Goal: Information Seeking & Learning: Learn about a topic

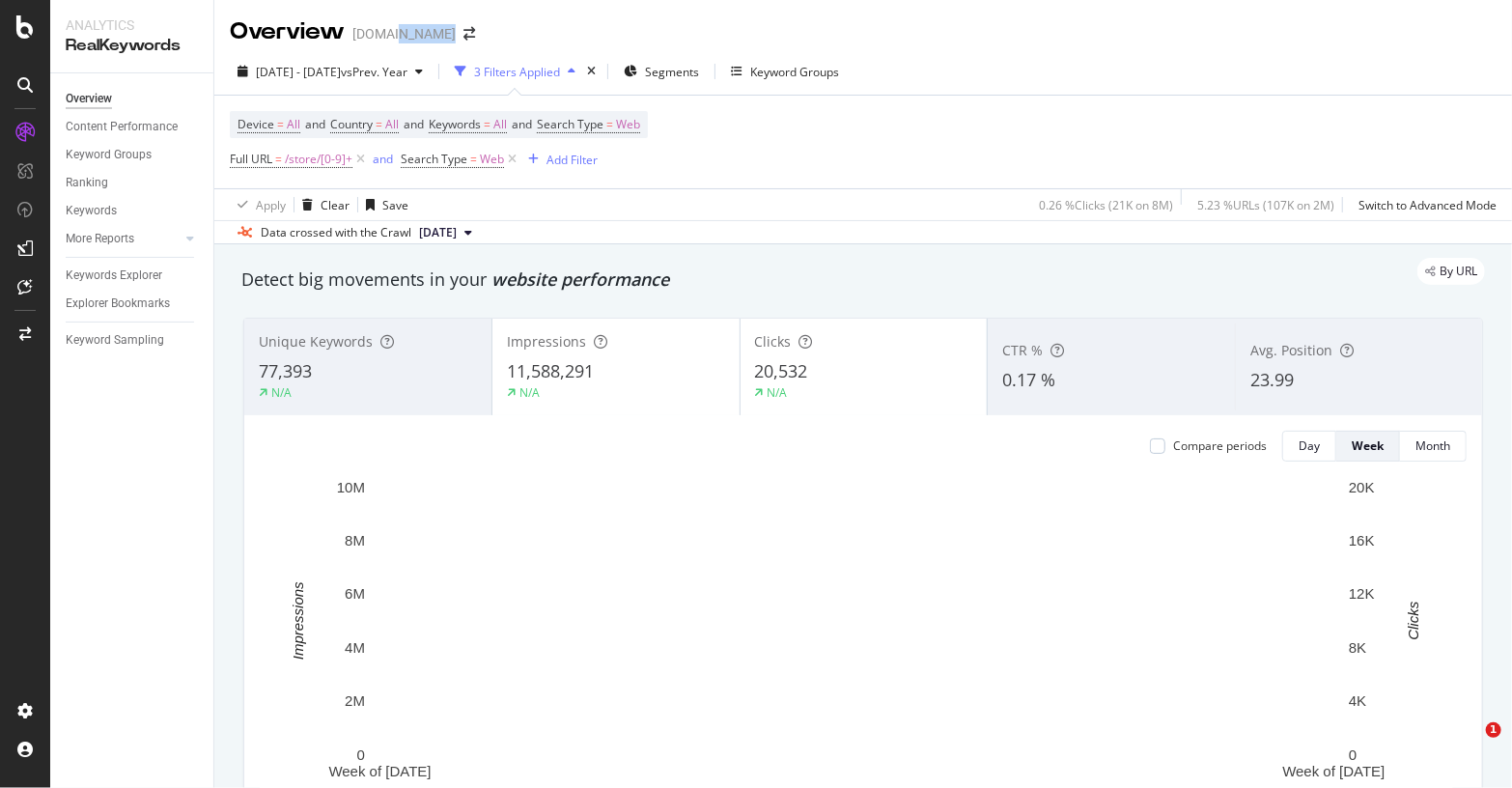
drag, startPoint x: 399, startPoint y: 34, endPoint x: 385, endPoint y: 178, distance: 144.7
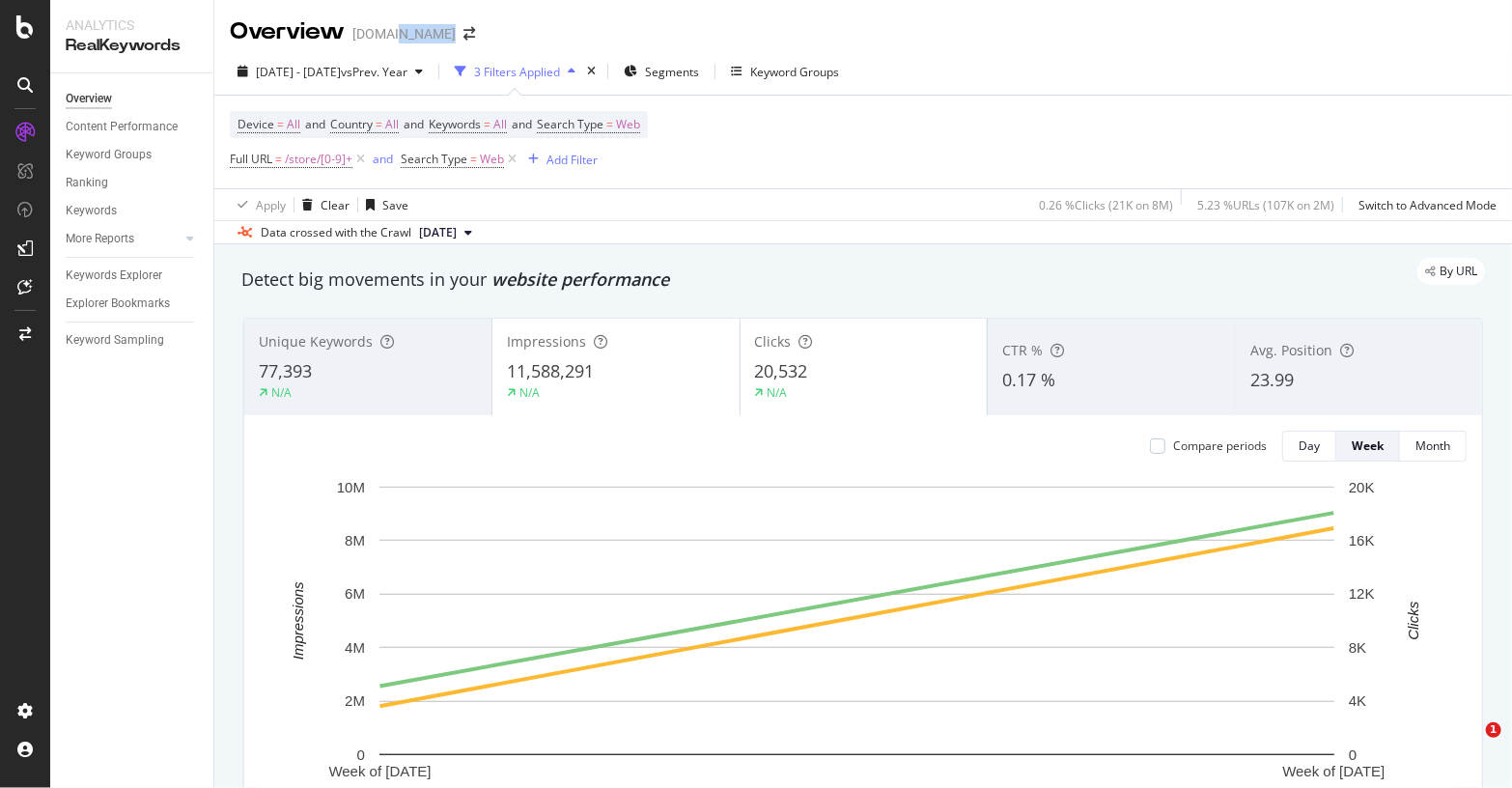
click at [588, 33] on div "Overview www.lowessecondary.com" at bounding box center [863, 24] width 1298 height 49
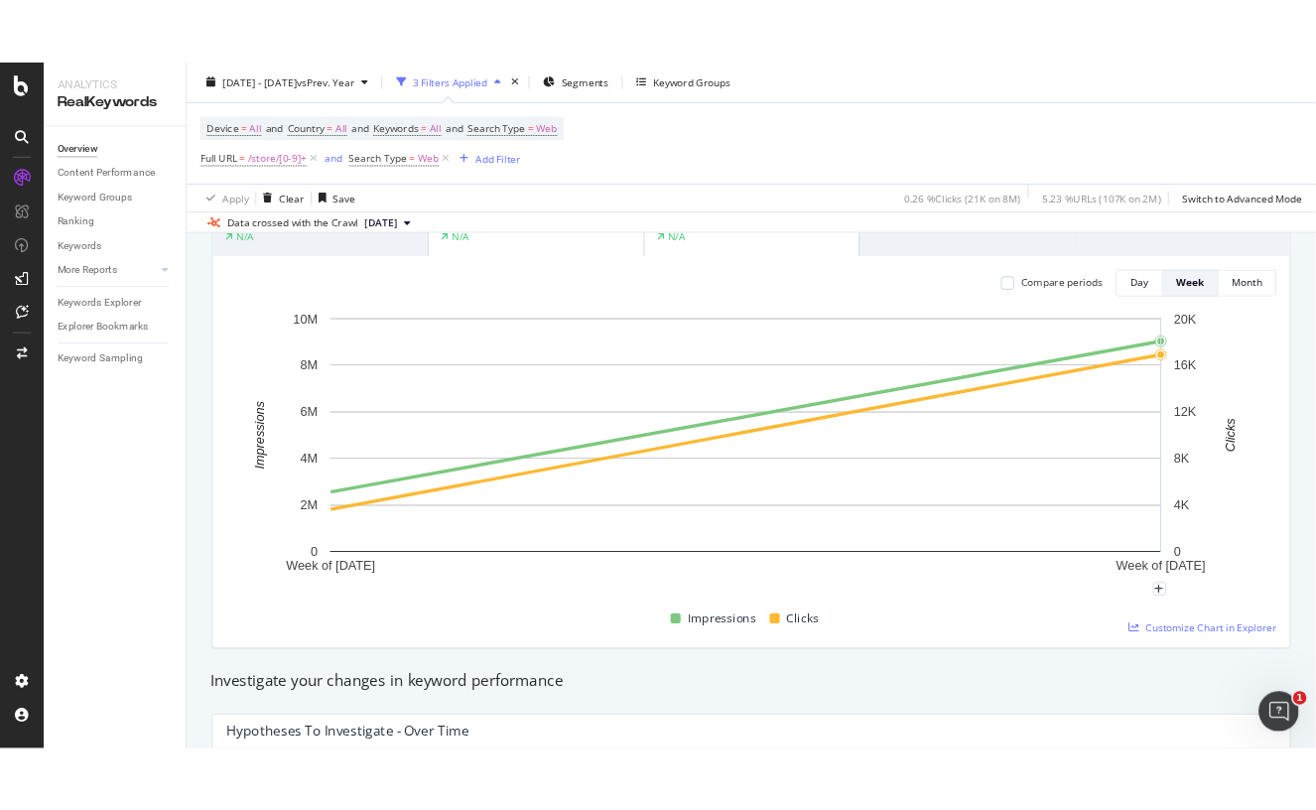
scroll to position [99, 0]
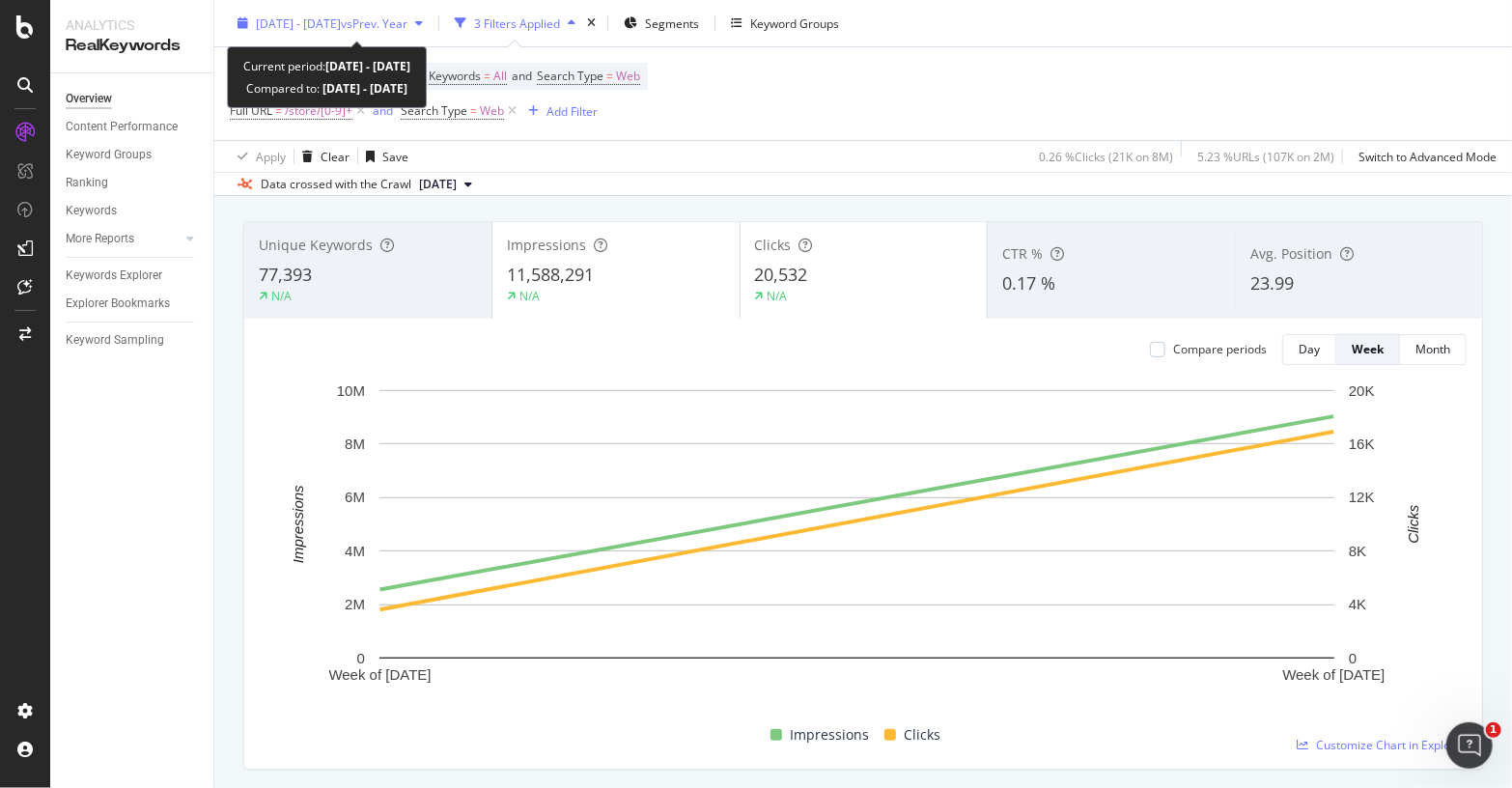
click at [341, 24] on span "2025 Aug. 6th - Aug. 16th" at bounding box center [298, 22] width 85 height 17
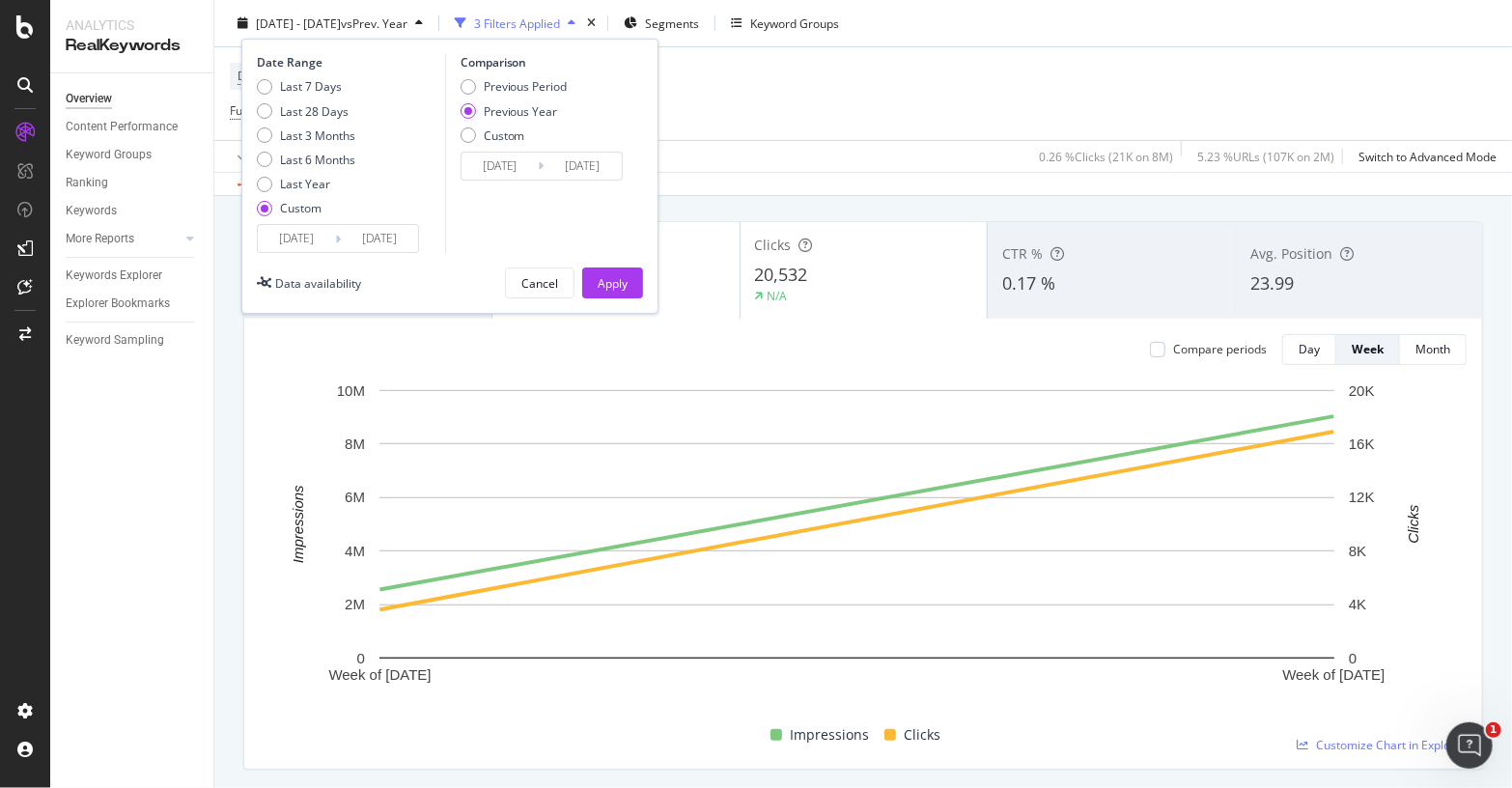
click at [367, 241] on input "2025/08/16" at bounding box center [378, 238] width 77 height 27
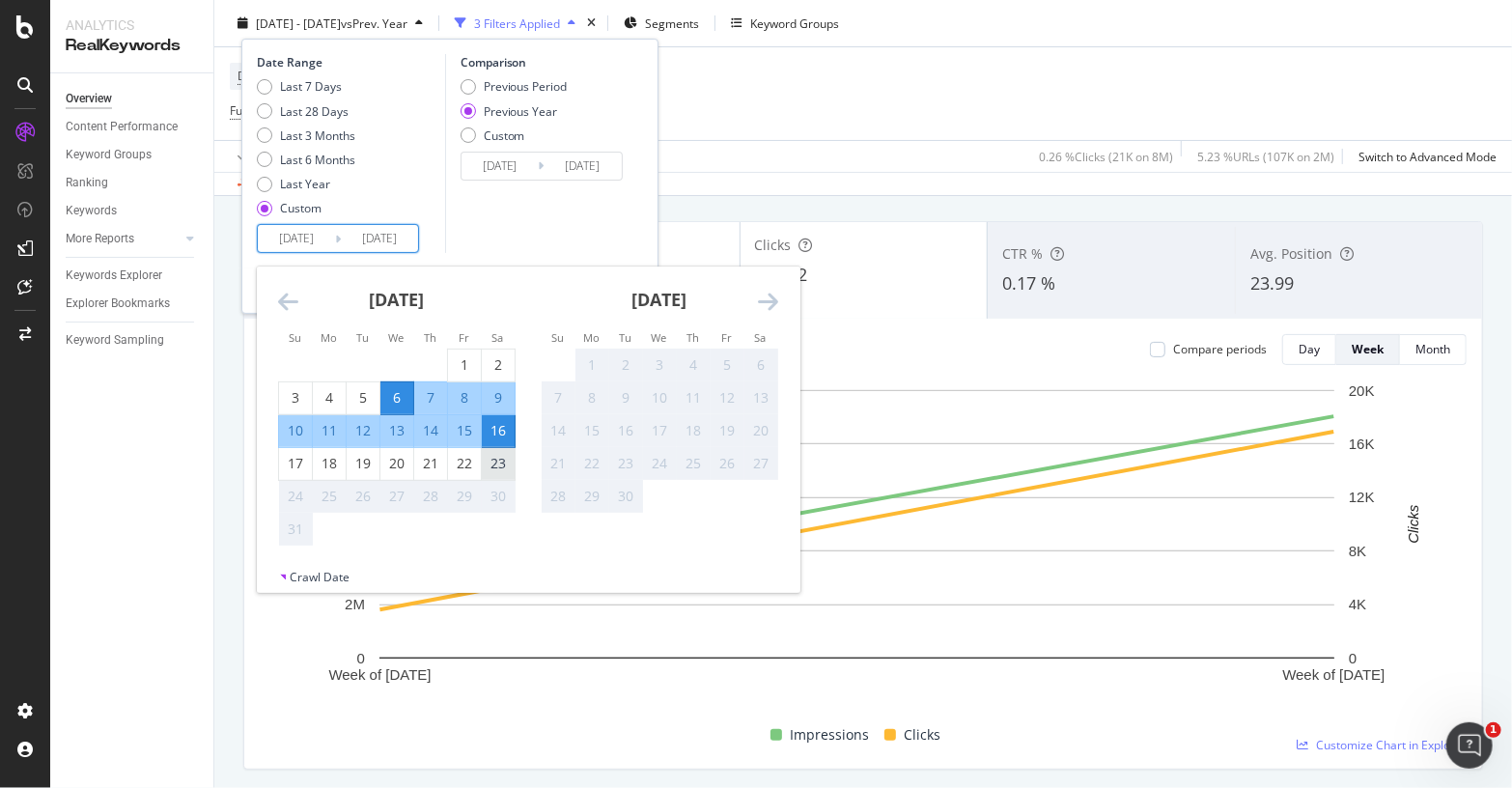
click at [505, 464] on div "23" at bounding box center [498, 463] width 33 height 19
type input "2025/08/23"
type input "2024/08/24"
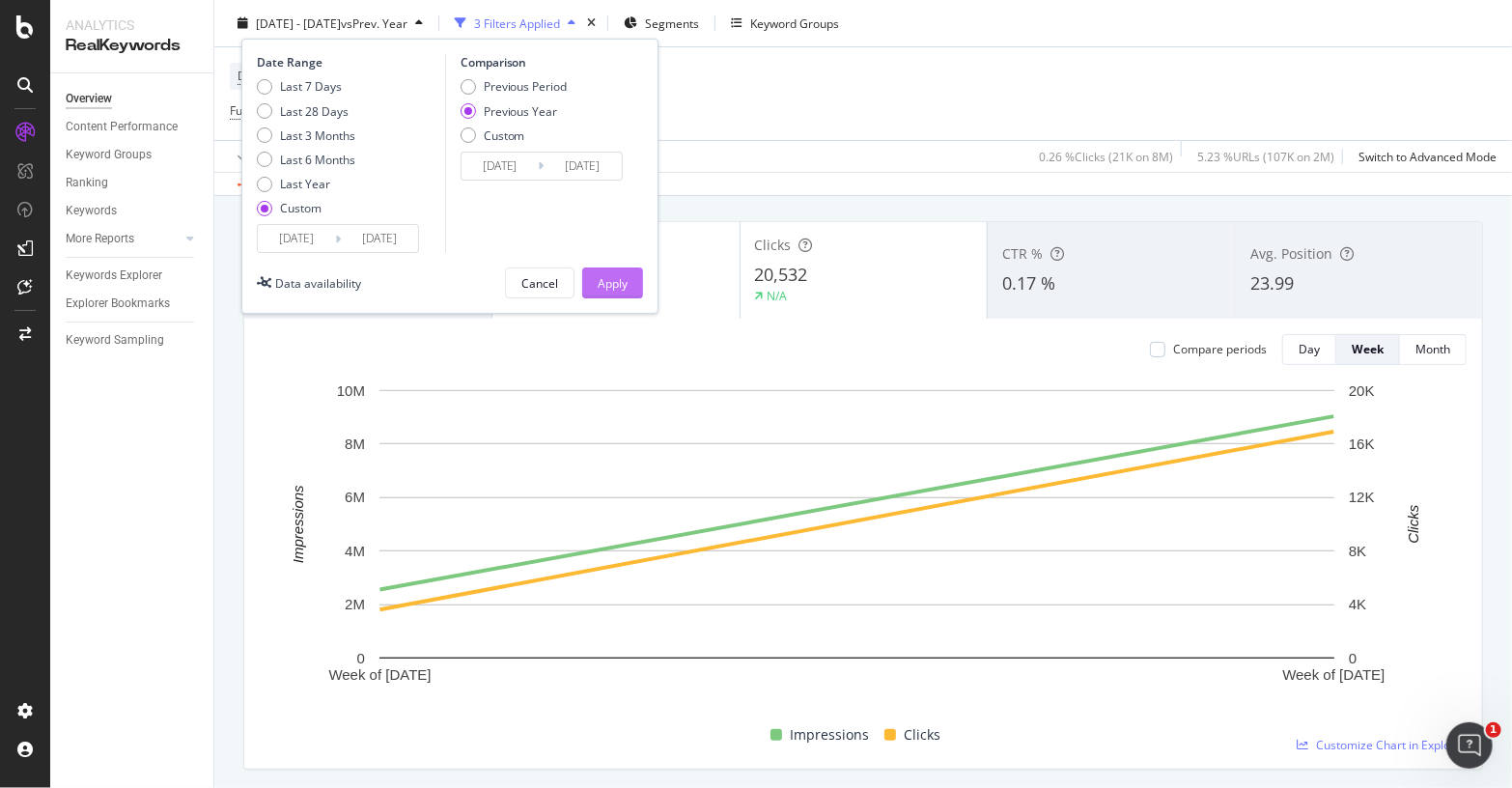
click at [614, 286] on div "Apply" at bounding box center [612, 282] width 30 height 17
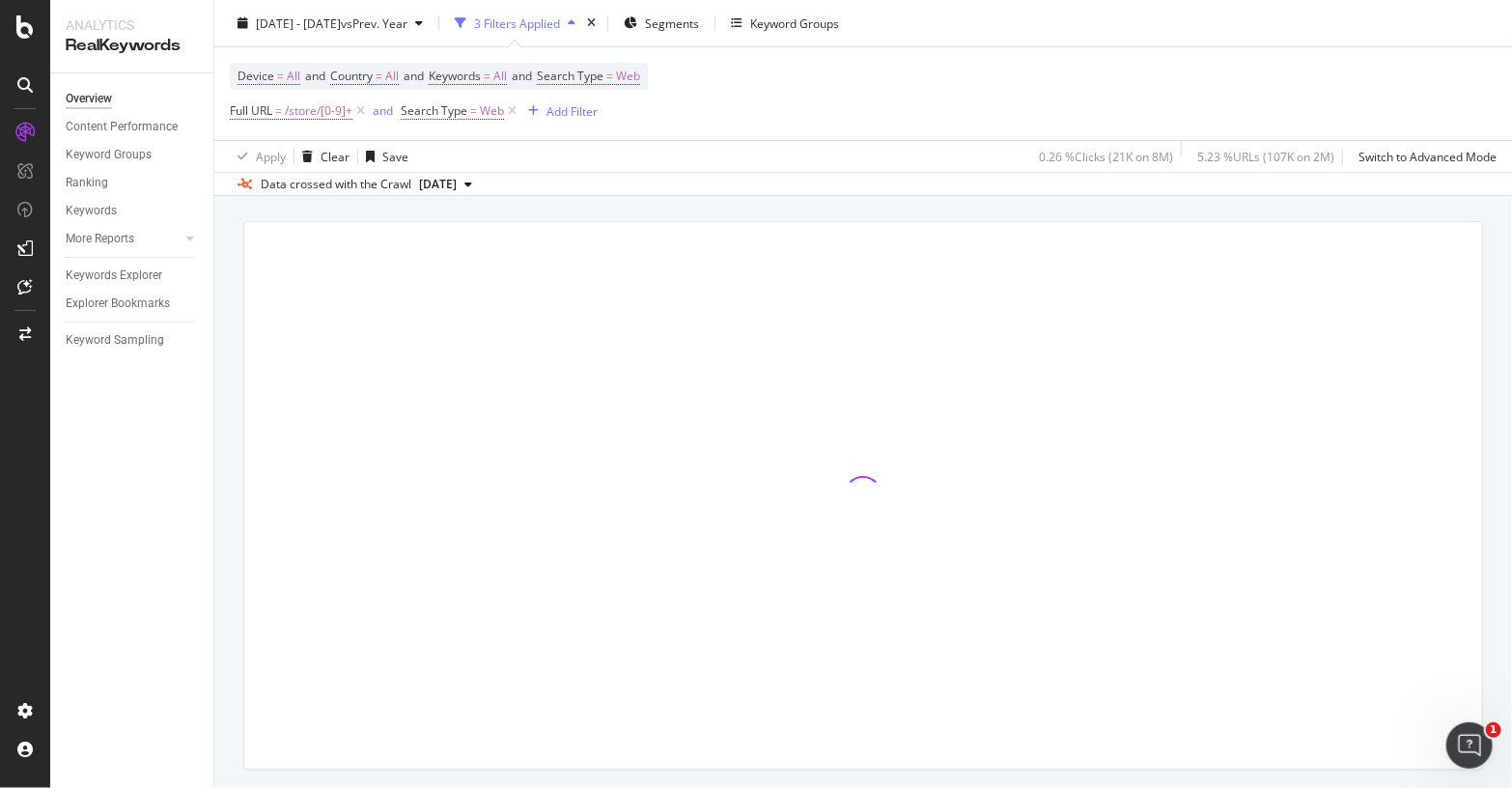
click at [1141, 67] on div "Device = All and Country = All and Keywords = All and Search Type = Web Full UR…" at bounding box center [863, 93] width 1267 height 92
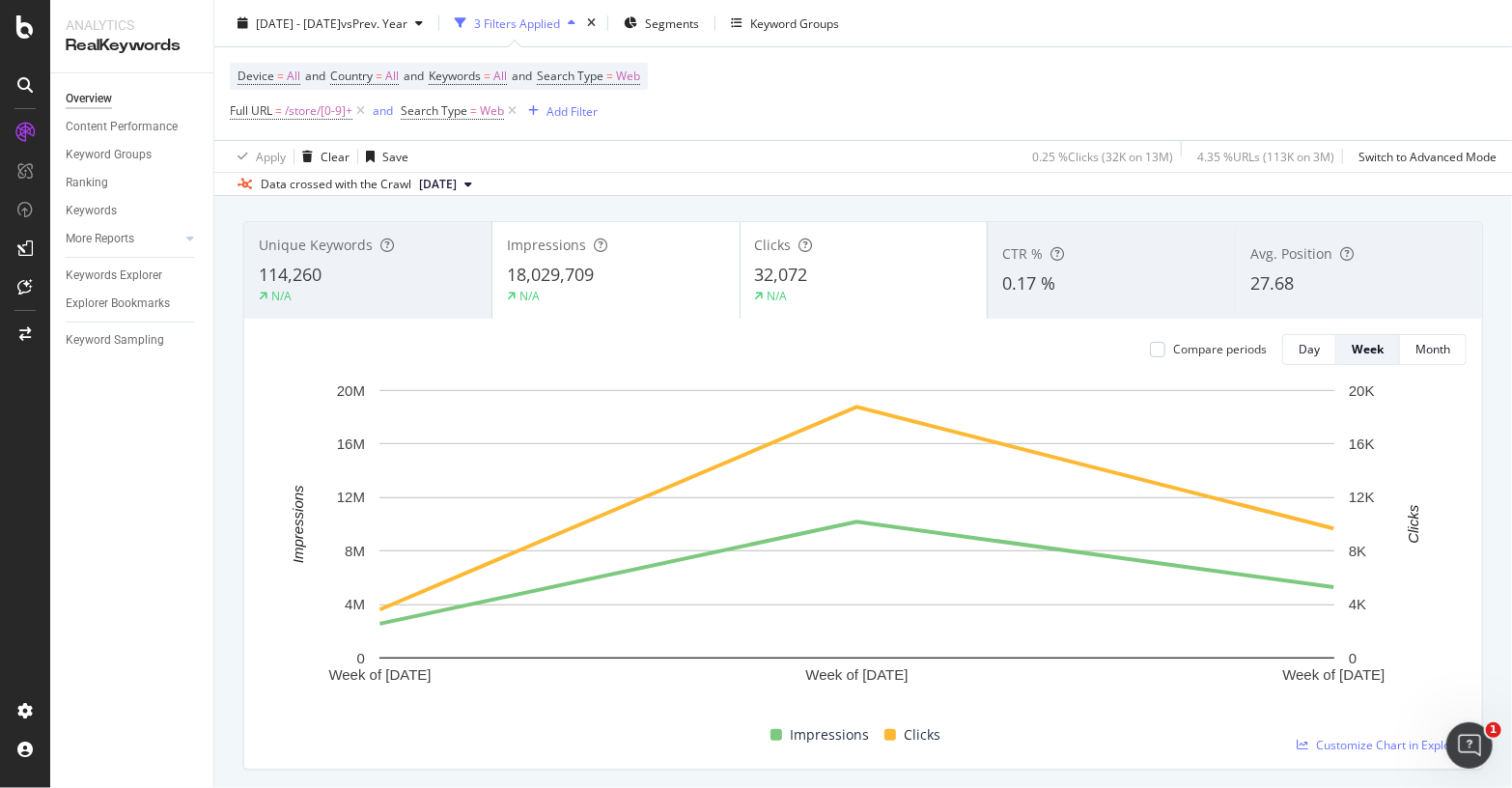
drag, startPoint x: 992, startPoint y: 121, endPoint x: 379, endPoint y: 199, distance: 617.9
click at [985, 123] on div "Device = All and Country = All and Keywords = All and Search Type = Web Full UR…" at bounding box center [863, 93] width 1267 height 92
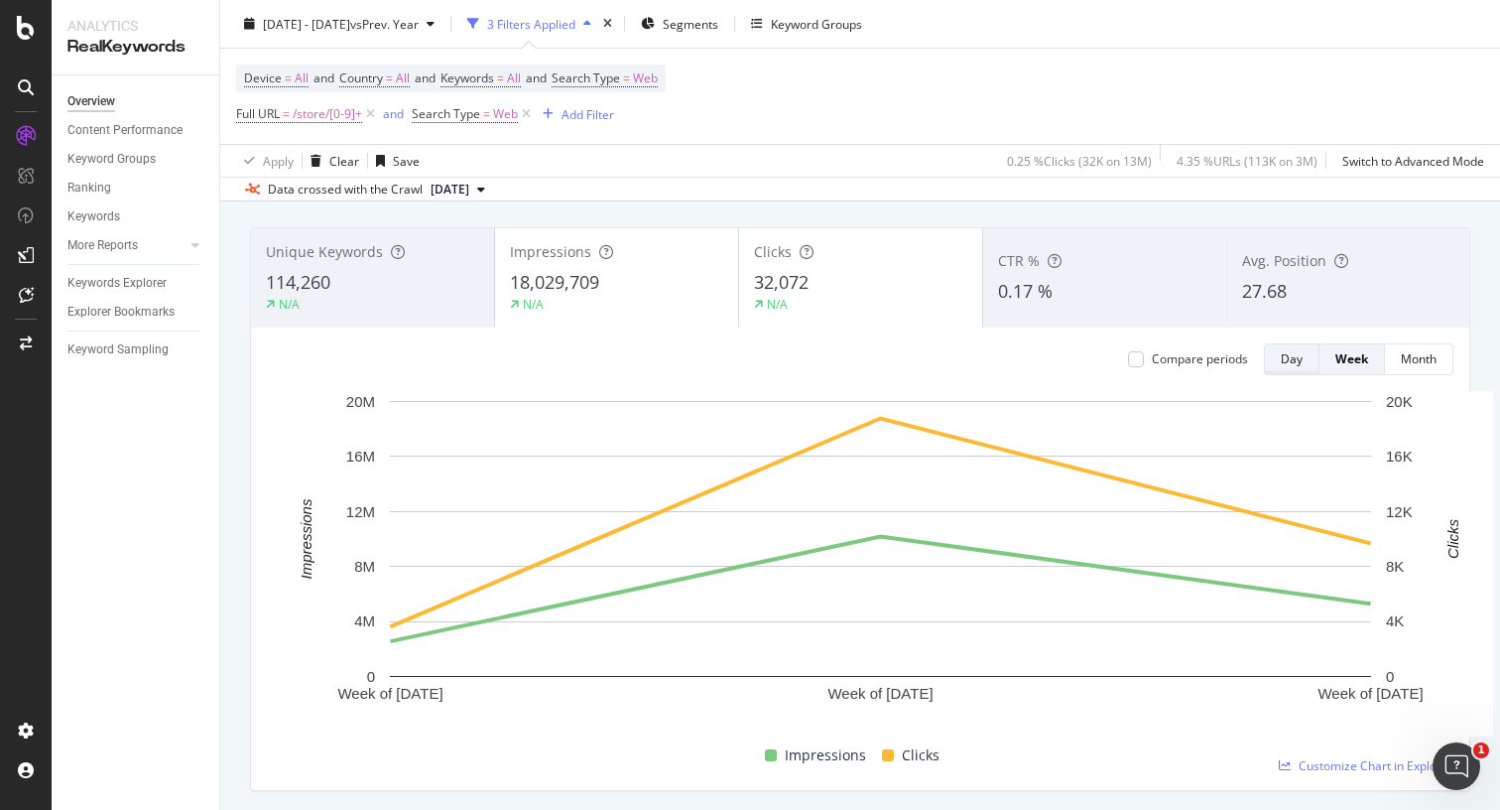
click at [1281, 362] on div "Day" at bounding box center [1292, 358] width 22 height 17
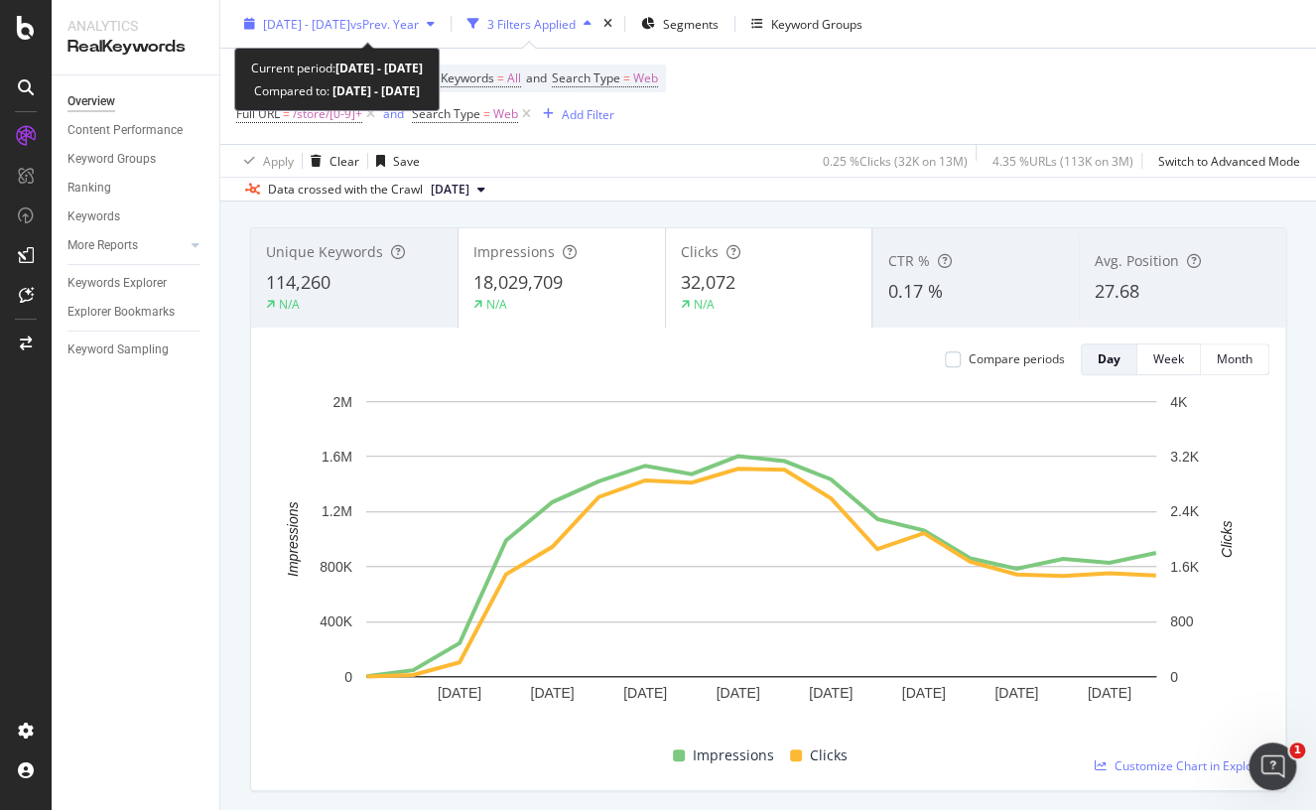
click at [321, 25] on span "2025 Aug. 6th - Aug. 23rd" at bounding box center [306, 23] width 87 height 17
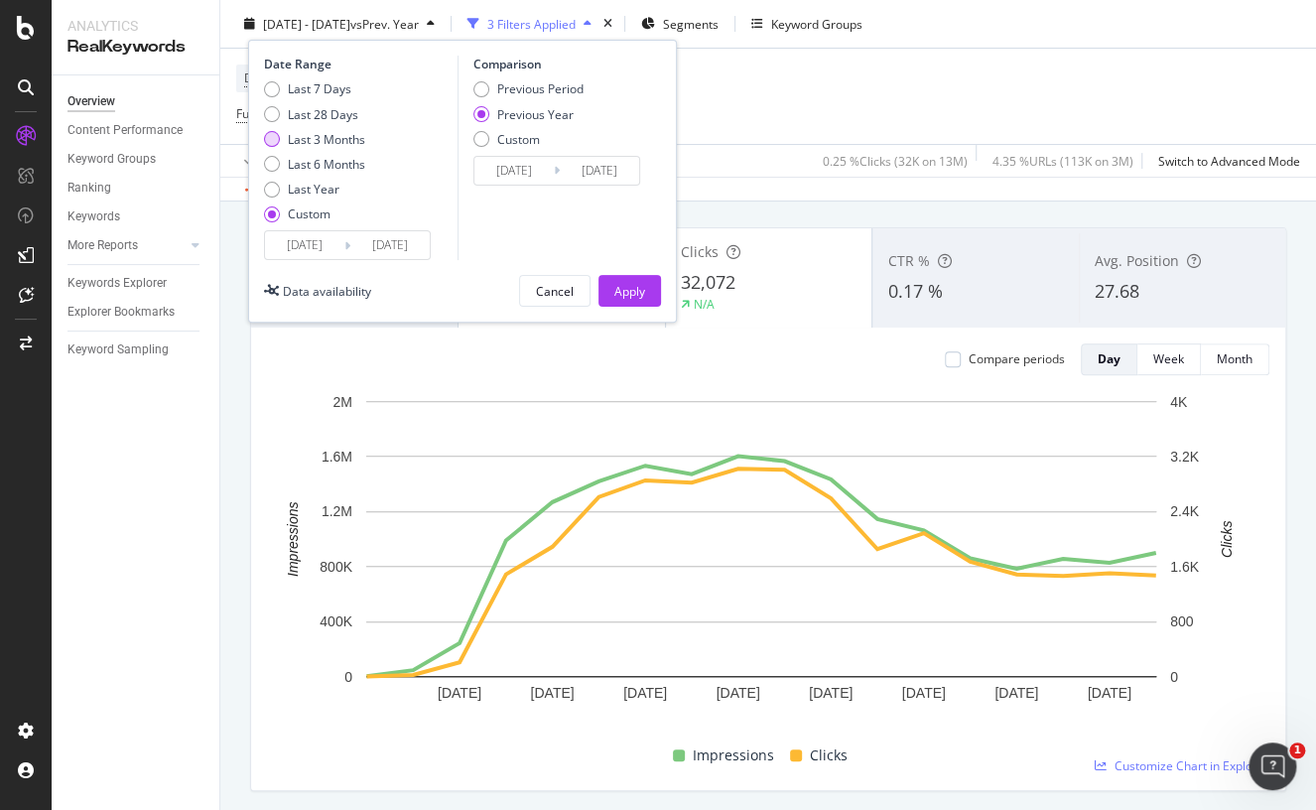
click at [302, 133] on div "Last 3 Months" at bounding box center [326, 138] width 77 height 17
type input "2025/05/24"
click at [535, 83] on div "Previous Period" at bounding box center [540, 88] width 86 height 17
type input "2025/02/21"
type input "2025/05/23"
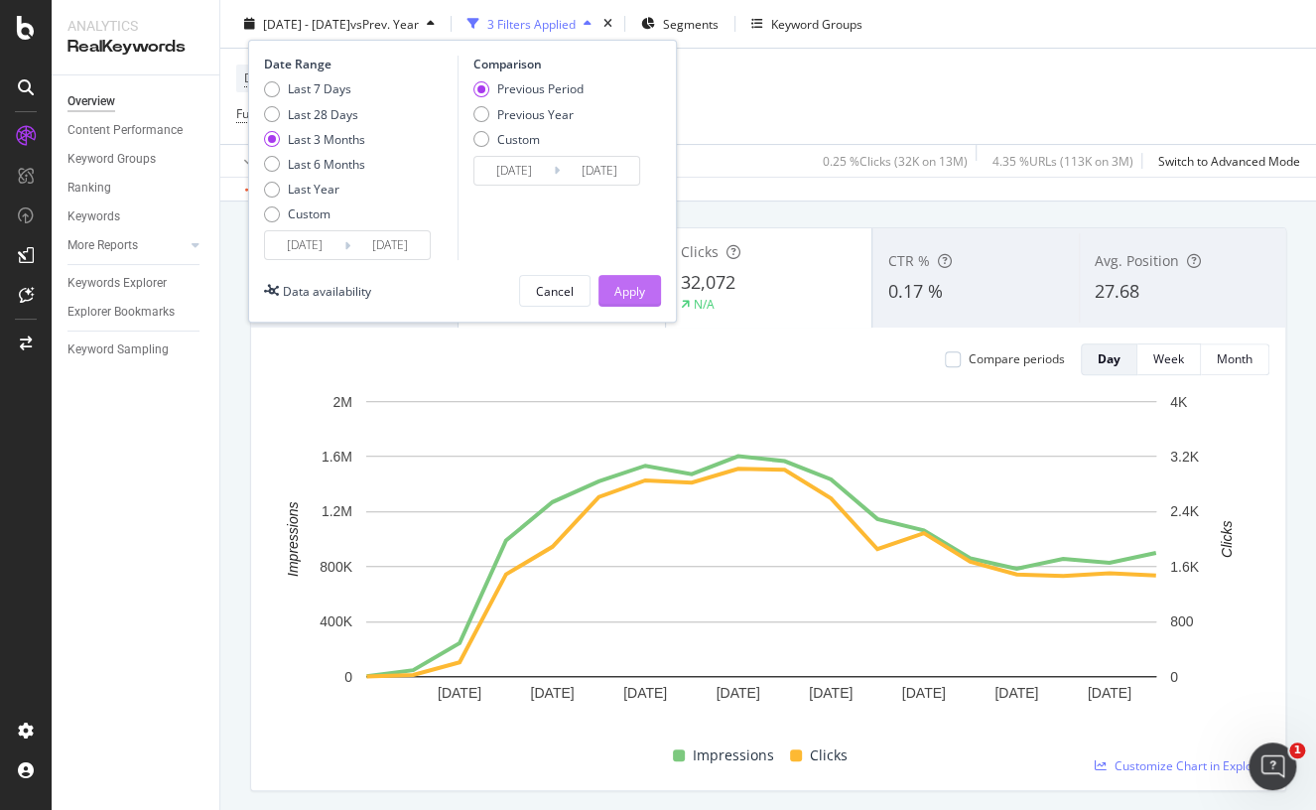
click at [644, 284] on div "Apply" at bounding box center [629, 290] width 31 height 17
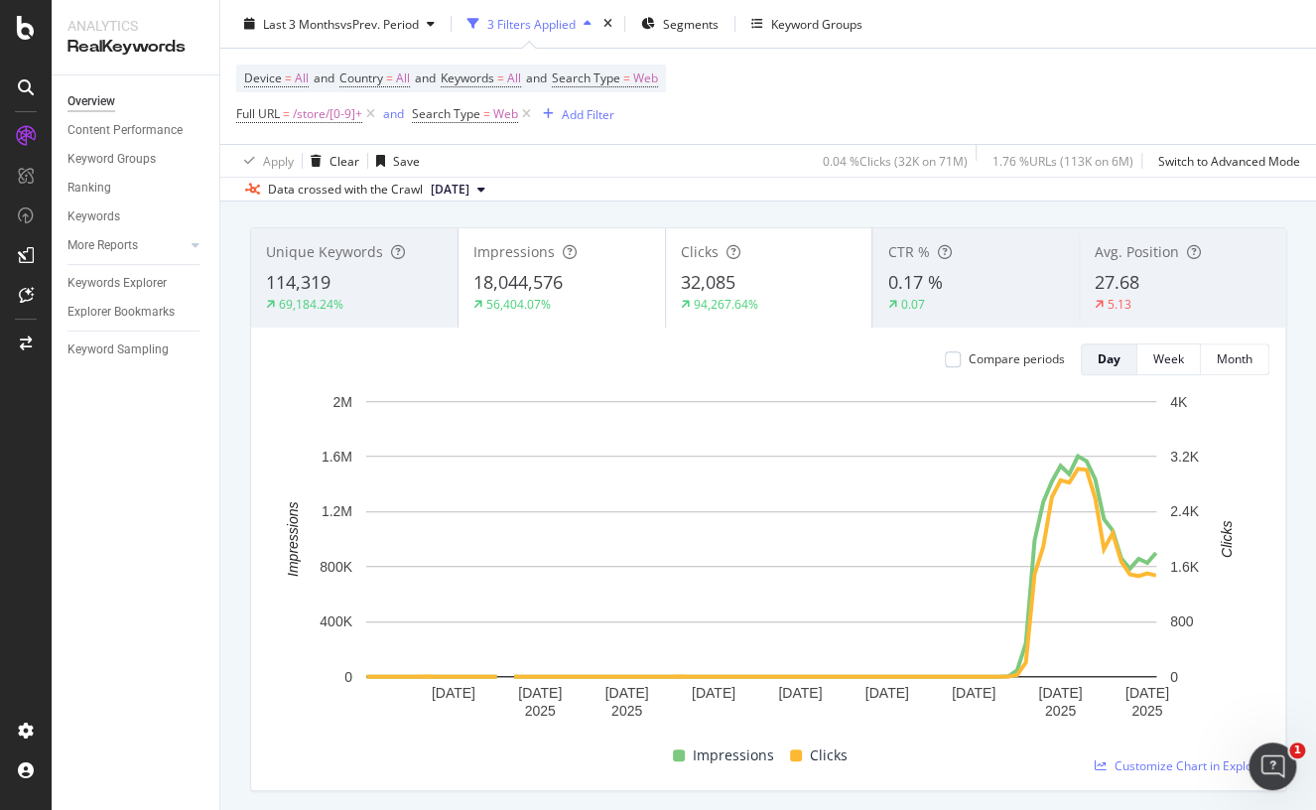
click at [314, 291] on span "114,319" at bounding box center [298, 282] width 64 height 24
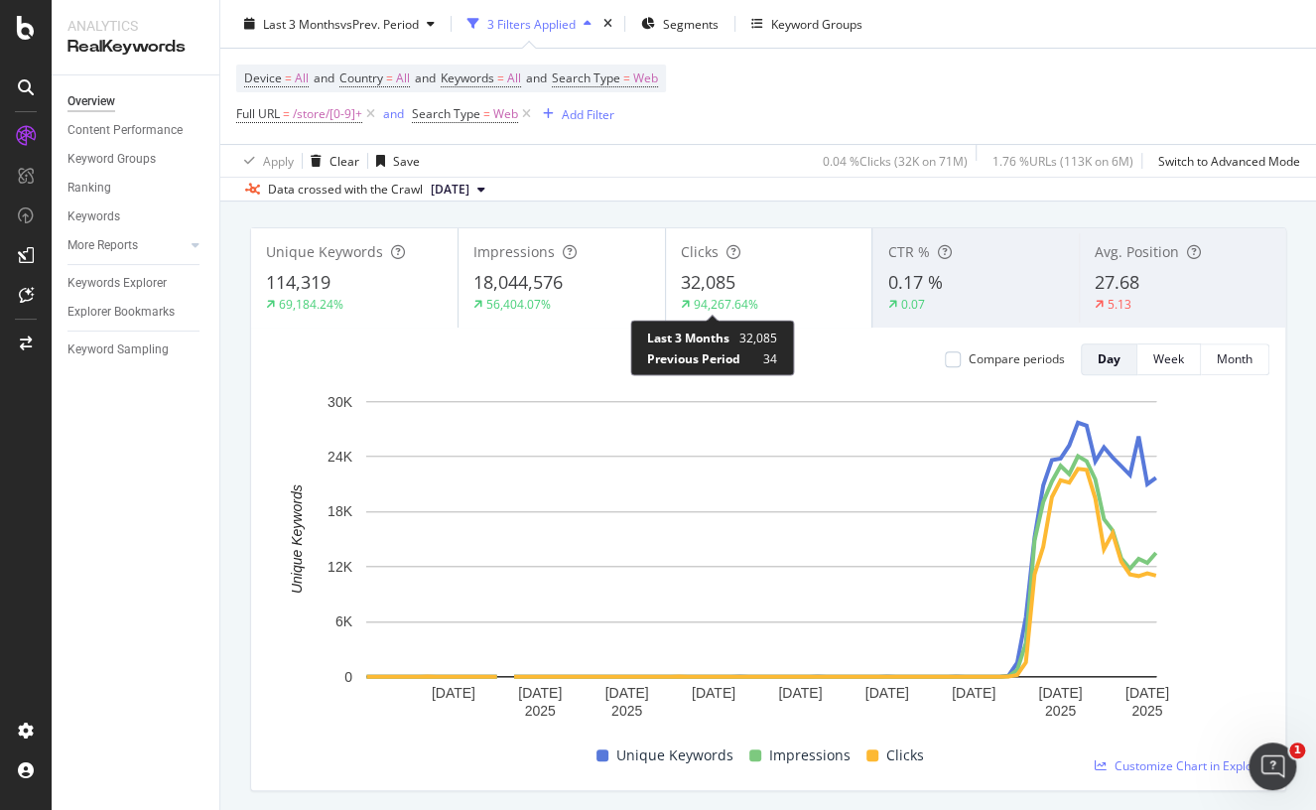
click at [729, 299] on div "94,267.64%" at bounding box center [726, 304] width 64 height 17
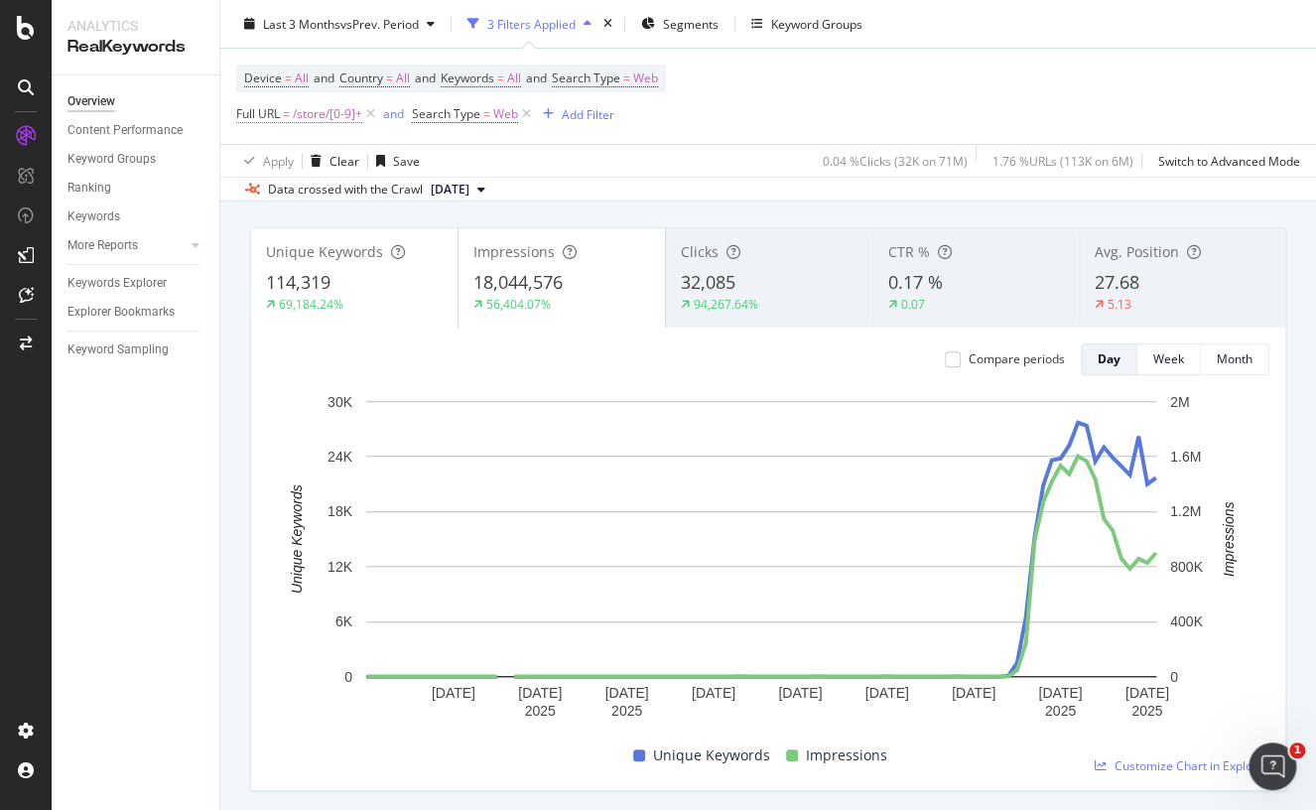
click at [325, 115] on span "/store/[0-9]+" at bounding box center [327, 114] width 69 height 28
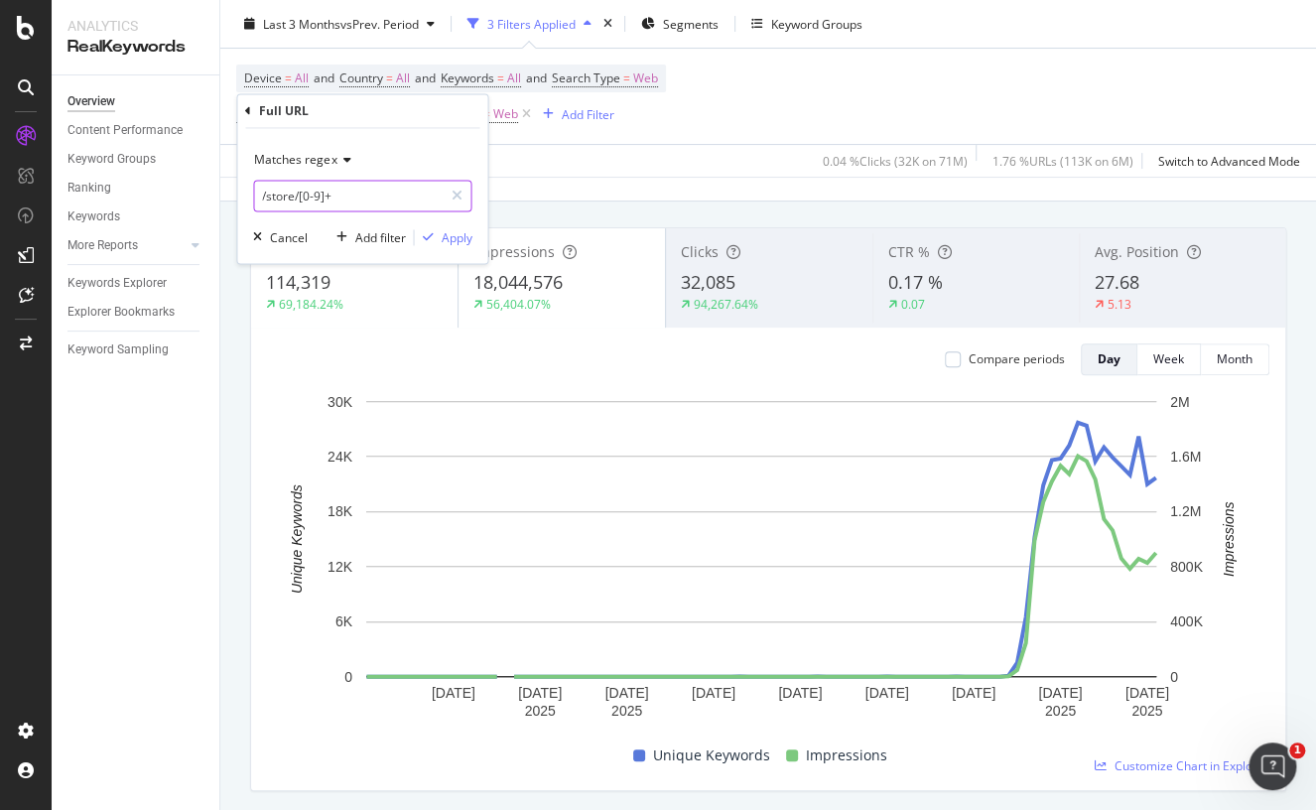
drag, startPoint x: 351, startPoint y: 192, endPoint x: 368, endPoint y: 191, distance: 17.0
click at [351, 192] on input "/store/[0-9]+" at bounding box center [348, 197] width 188 height 32
click at [374, 191] on input "/store/[0-9]+" at bounding box center [348, 197] width 188 height 32
click at [329, 193] on input "/store/[0-9]+" at bounding box center [348, 197] width 188 height 32
drag, startPoint x: 352, startPoint y: 194, endPoint x: 301, endPoint y: 191, distance: 51.7
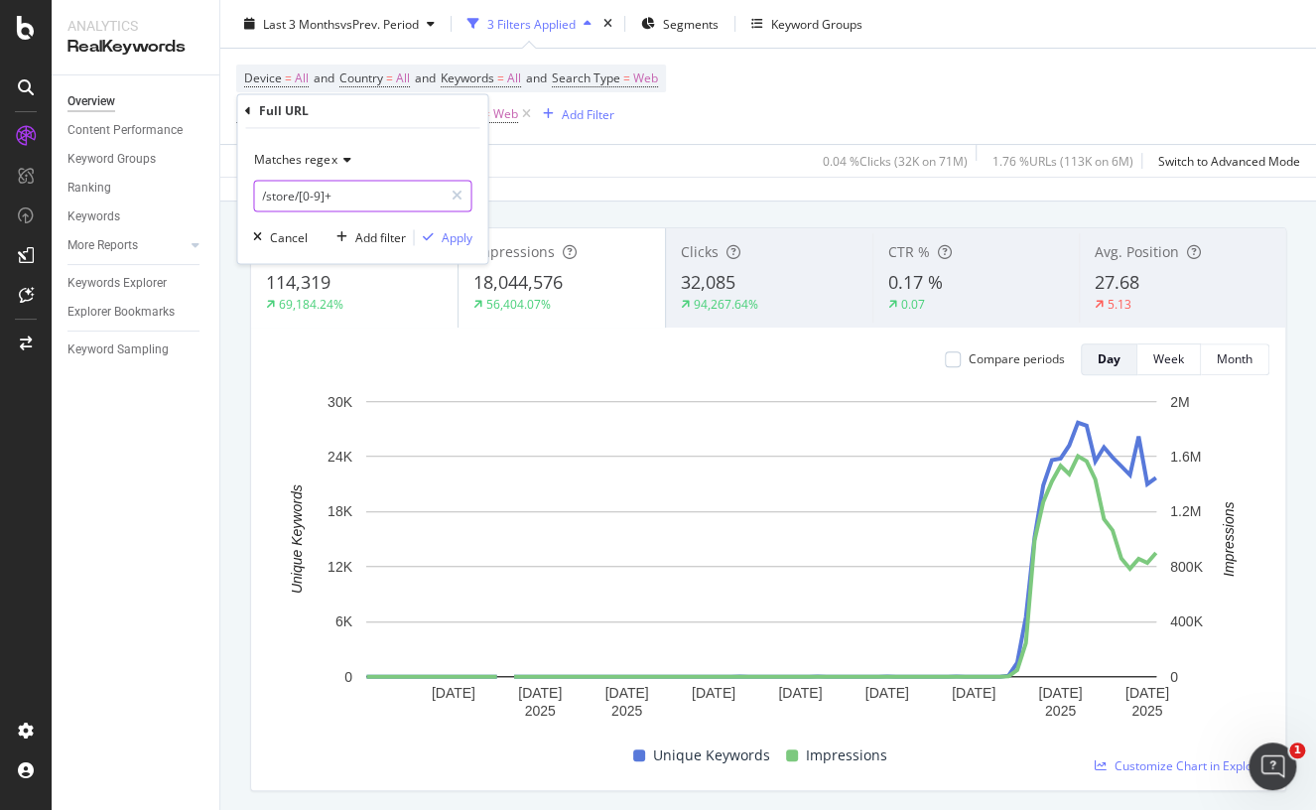
click at [301, 191] on input "/store/[0-9]+" at bounding box center [348, 197] width 188 height 32
type input "/store/"
click at [372, 200] on input "/store/" at bounding box center [348, 197] width 188 height 32
click at [325, 161] on span "Matches regex" at bounding box center [295, 160] width 82 height 17
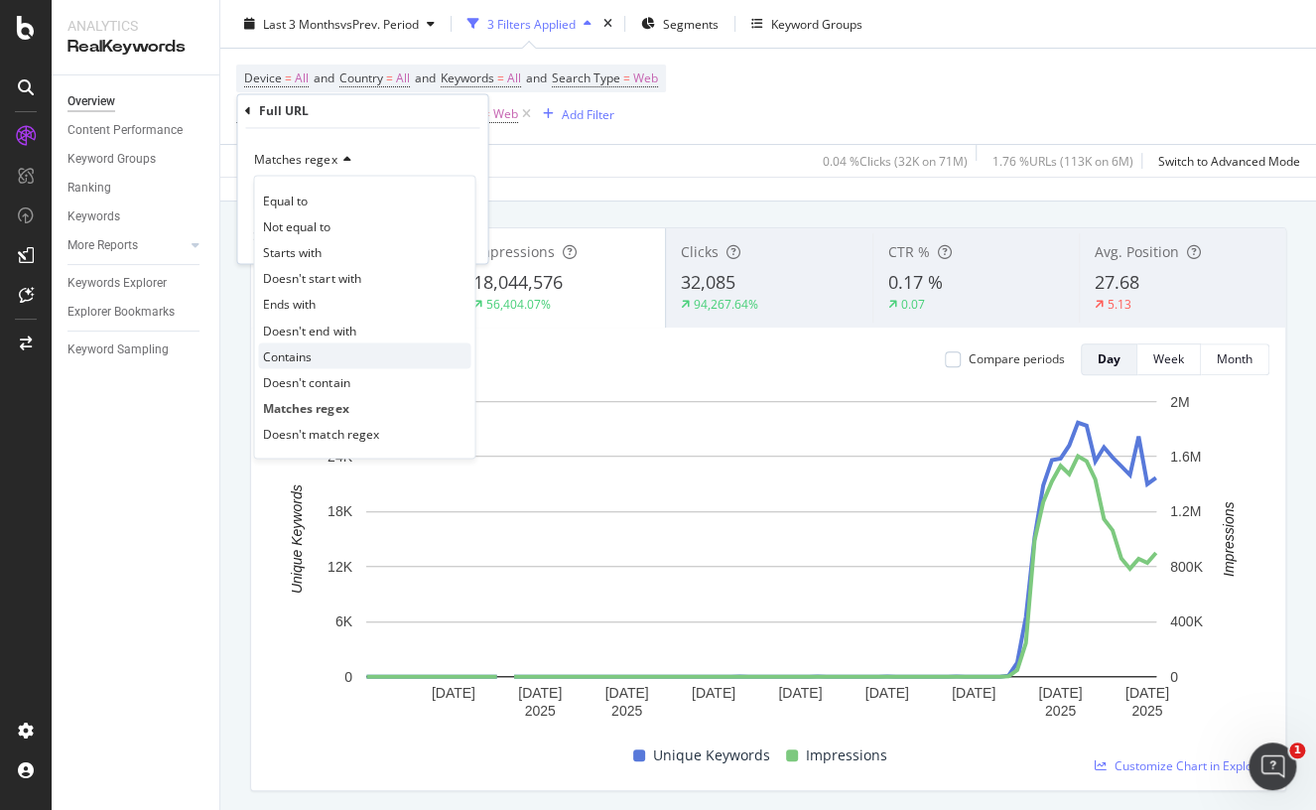
click at [333, 355] on div "Contains" at bounding box center [364, 356] width 212 height 26
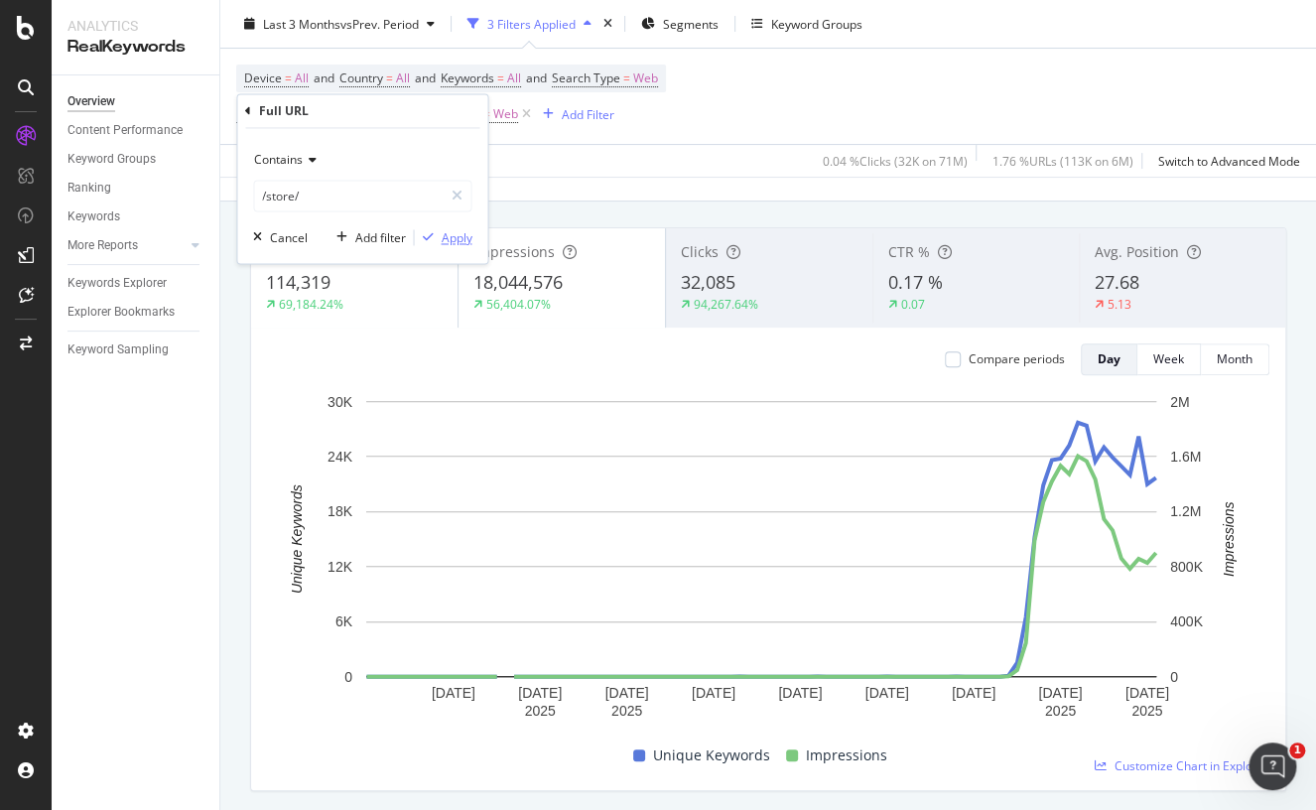
click at [448, 235] on div "Apply" at bounding box center [456, 237] width 31 height 17
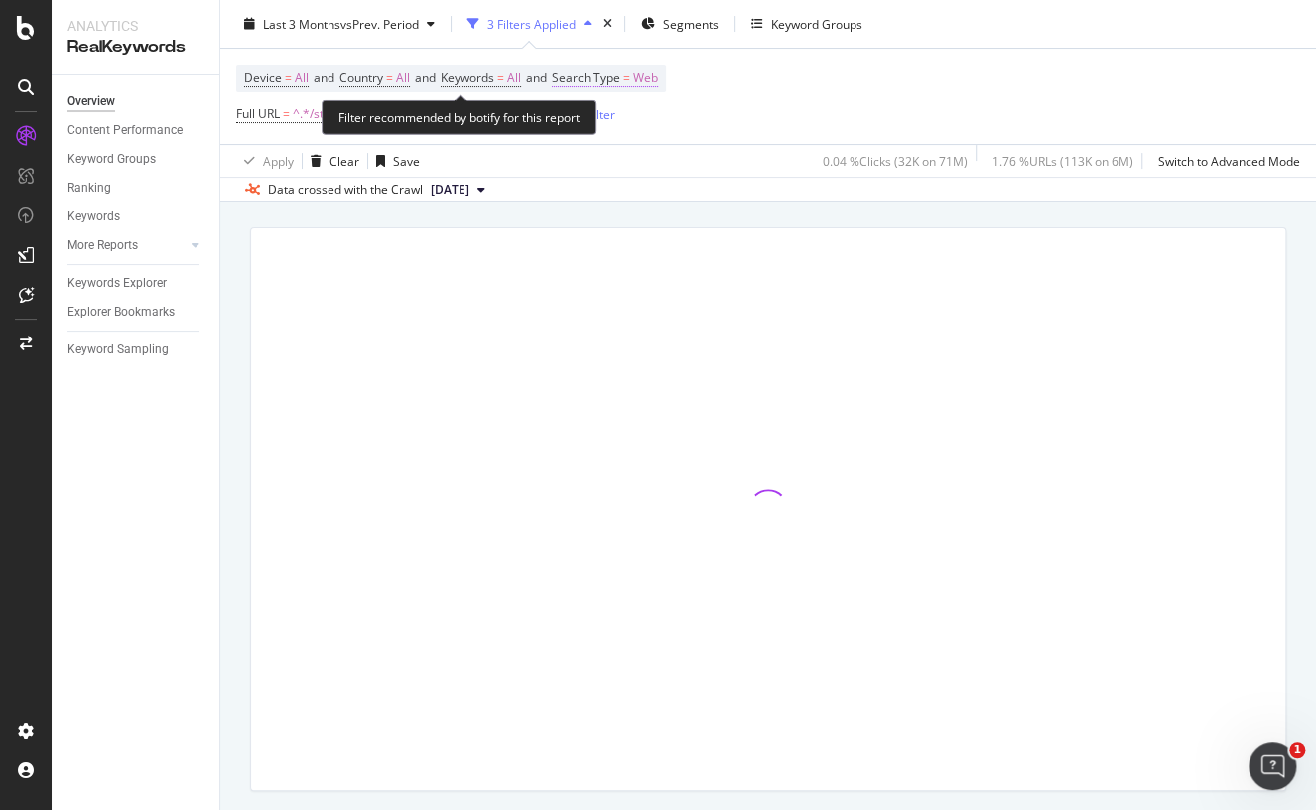
click at [607, 75] on span "Search Type" at bounding box center [586, 77] width 68 height 17
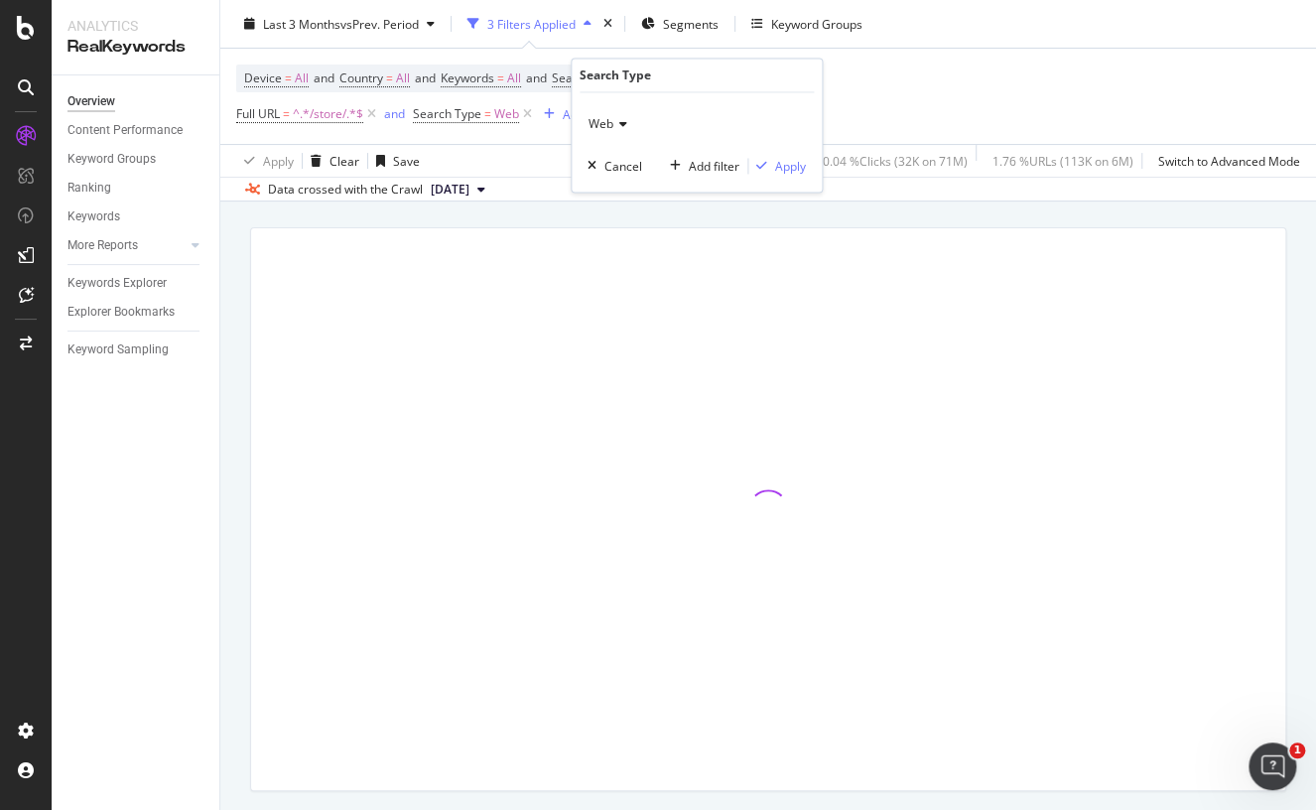
click at [944, 114] on div "Device = All and Country = All and Keywords = All and Search Type = Web Full UR…" at bounding box center [768, 96] width 1064 height 95
click at [493, 191] on button "[DATE]" at bounding box center [458, 190] width 70 height 24
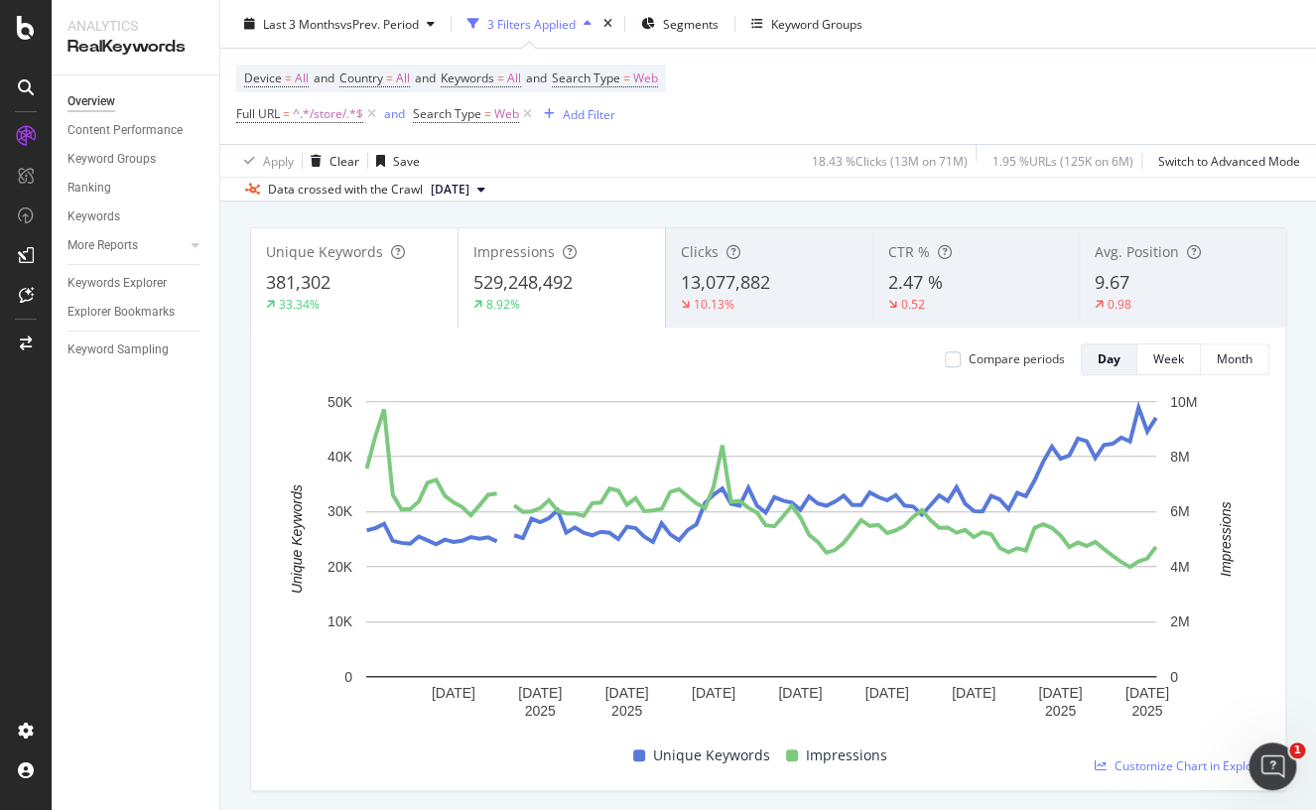
click at [760, 115] on div "Device = All and Country = All and Keywords = All and Search Type = Web Full UR…" at bounding box center [768, 96] width 1064 height 95
click at [345, 278] on div "381,302" at bounding box center [354, 283] width 177 height 26
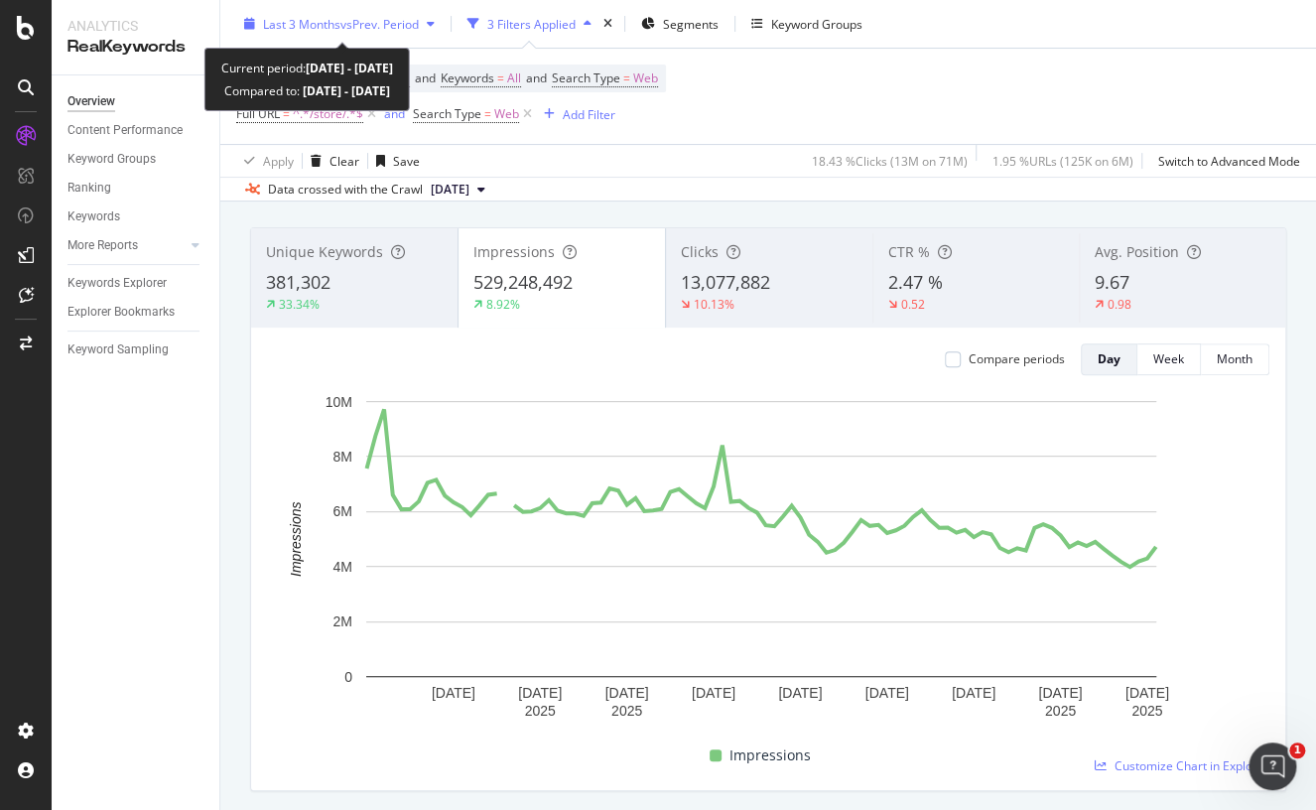
click at [382, 17] on span "vs Prev. Period" at bounding box center [379, 23] width 78 height 17
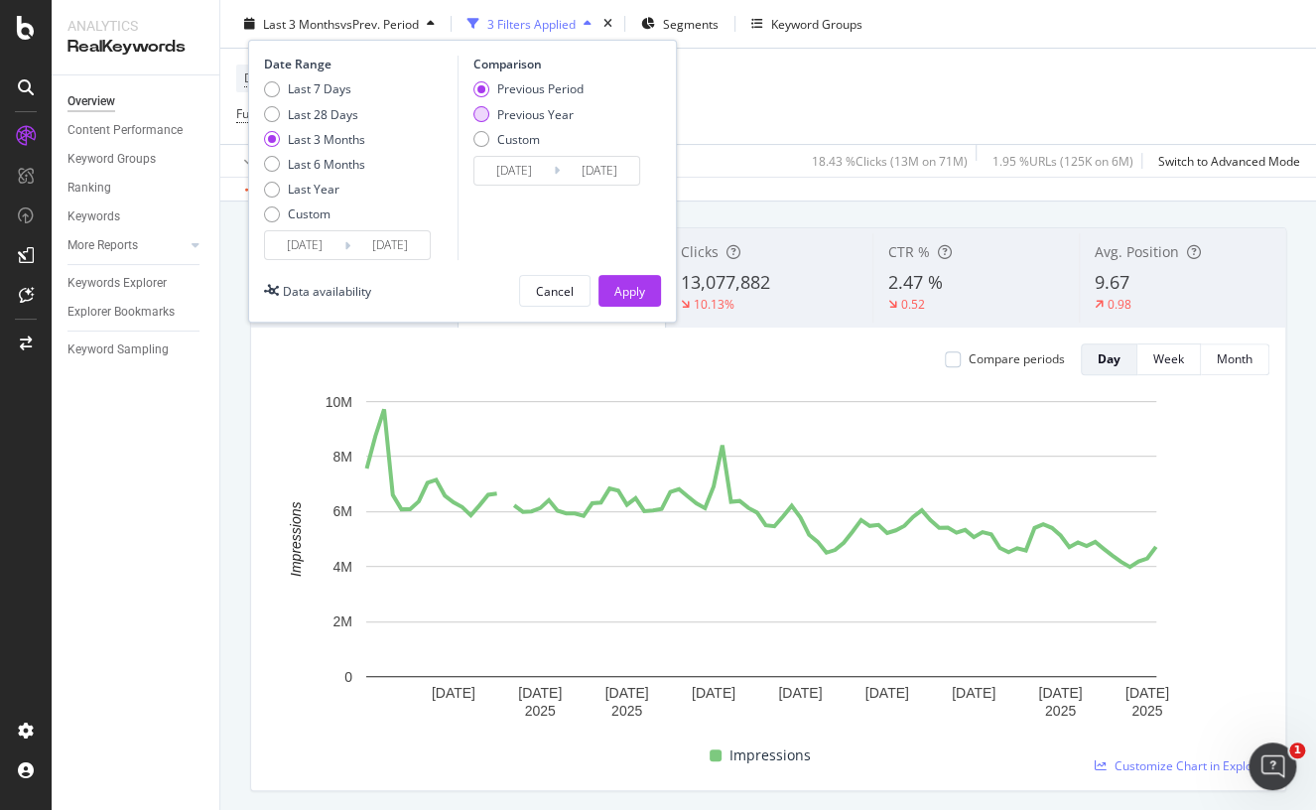
click at [548, 118] on div "Previous Year" at bounding box center [535, 113] width 76 height 17
type input "2024/05/25"
type input "2024/08/24"
click at [635, 290] on div "Apply" at bounding box center [629, 290] width 31 height 17
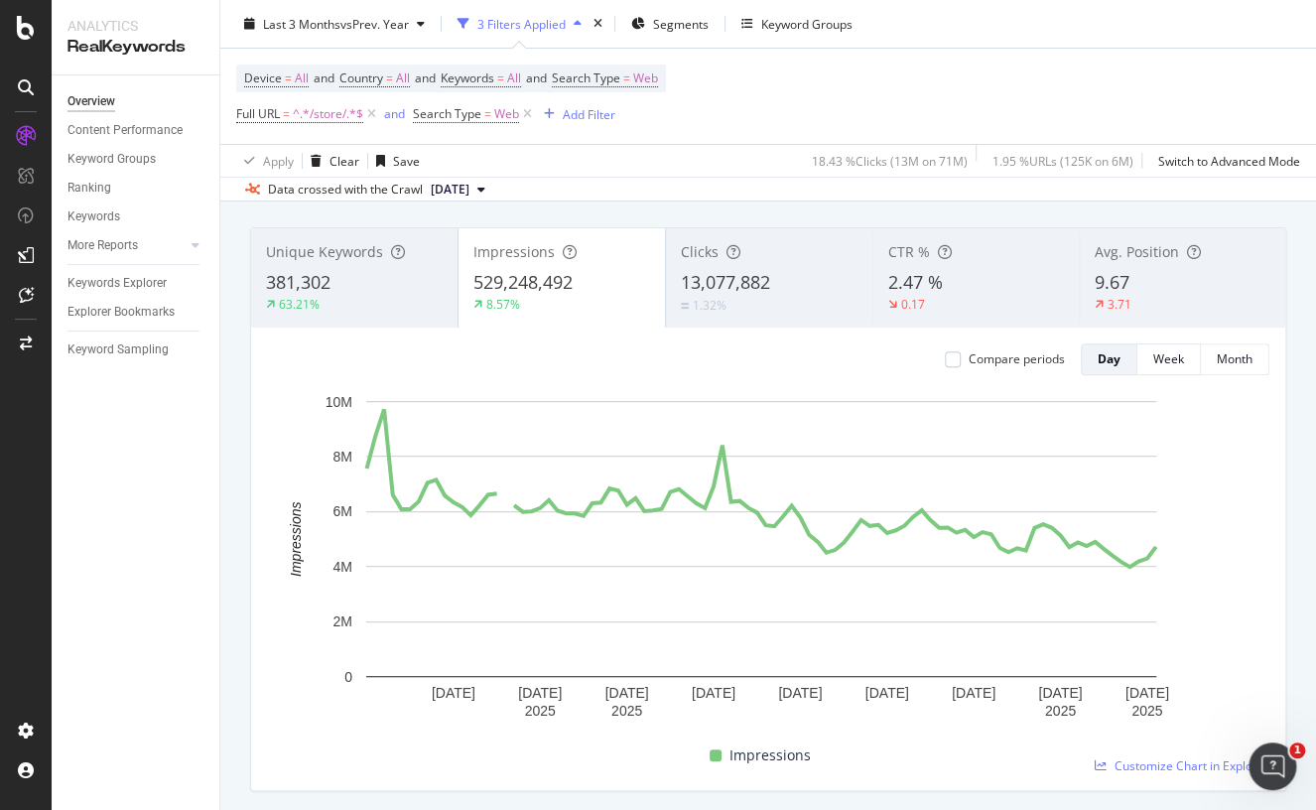
click at [330, 274] on span "381,302" at bounding box center [298, 282] width 64 height 24
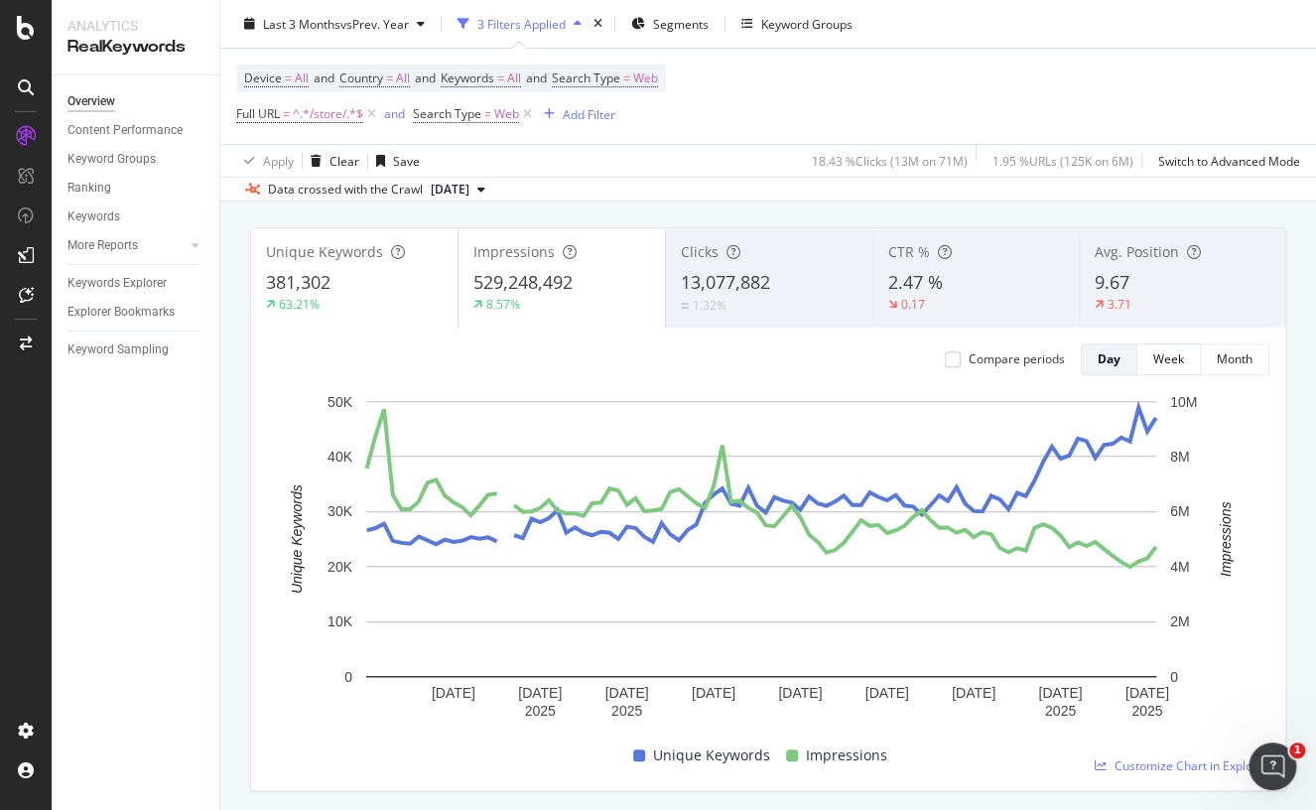
click at [520, 298] on div "8.57%" at bounding box center [561, 305] width 177 height 18
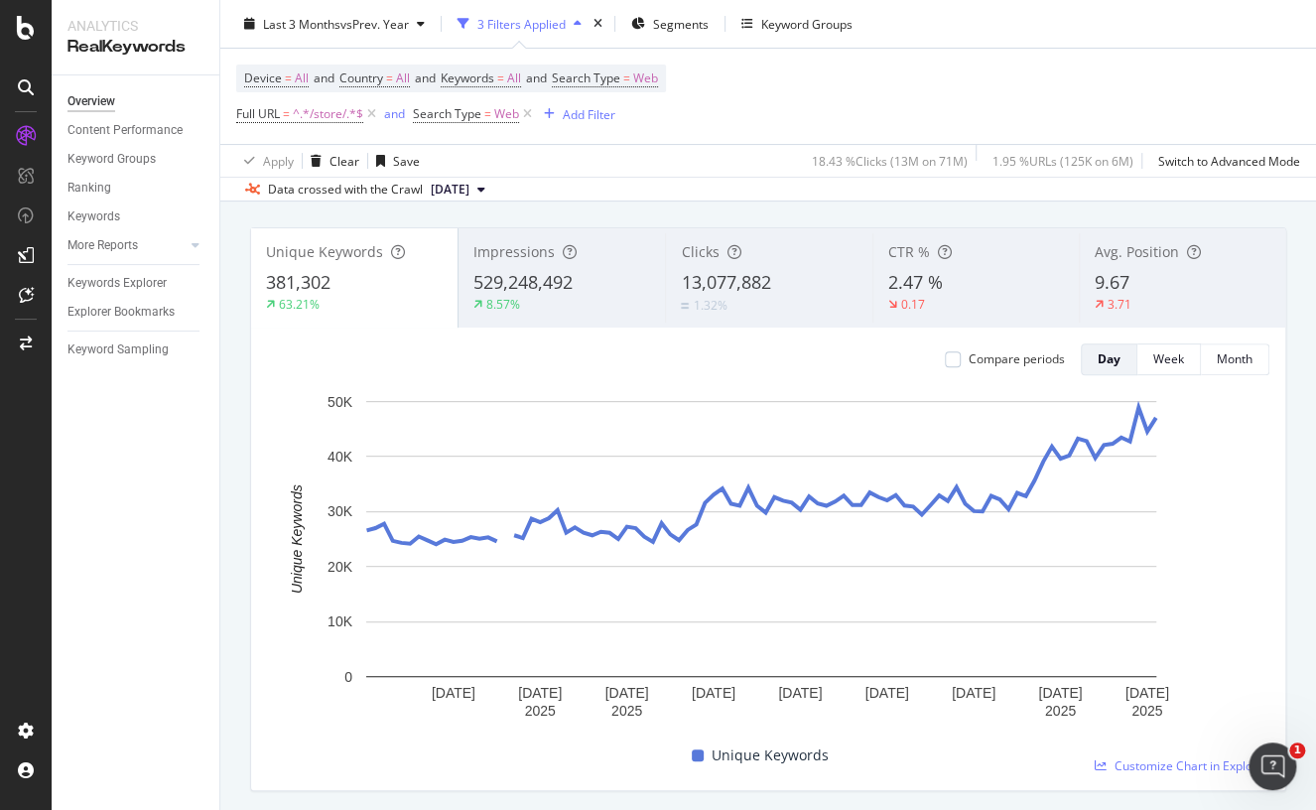
click at [513, 271] on span "529,248,492" at bounding box center [522, 282] width 99 height 24
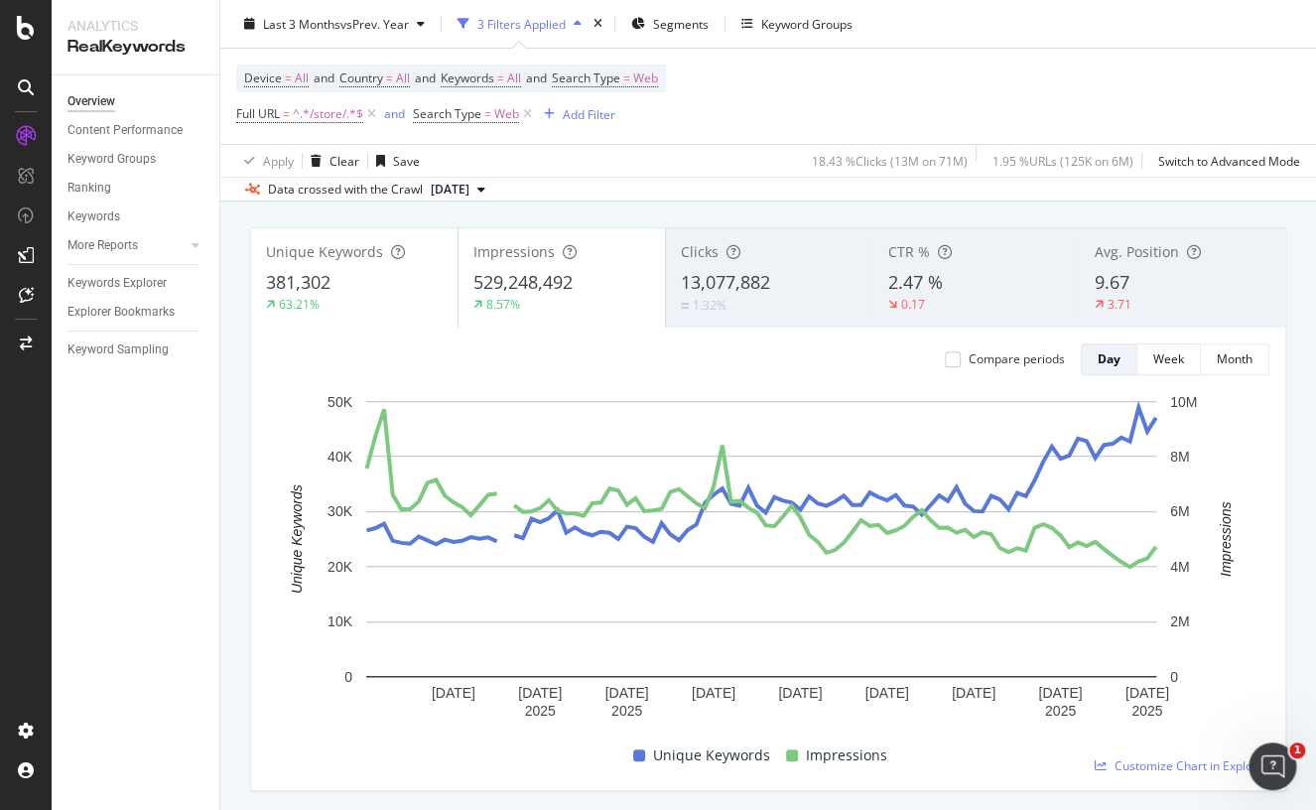
click at [369, 274] on div "381,302" at bounding box center [354, 283] width 177 height 26
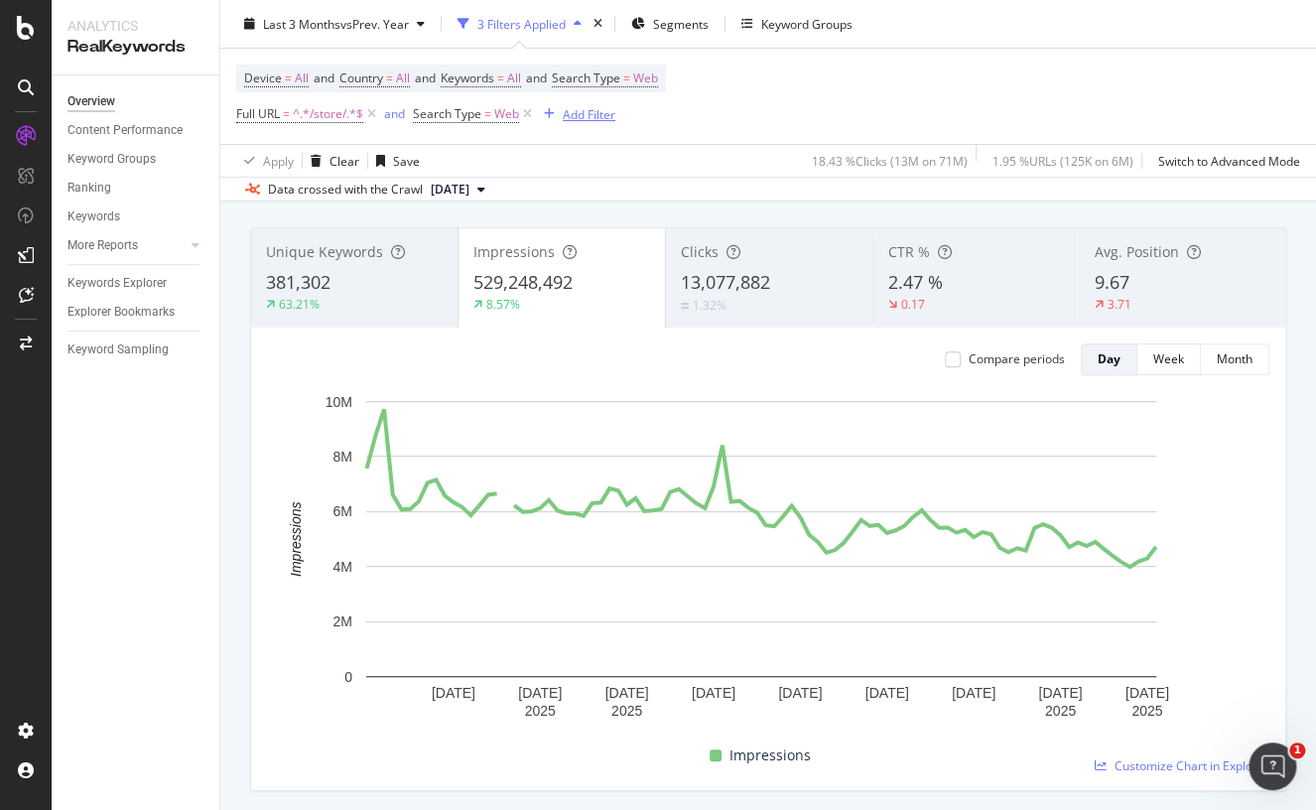
click at [581, 115] on div "Add Filter" at bounding box center [589, 113] width 53 height 17
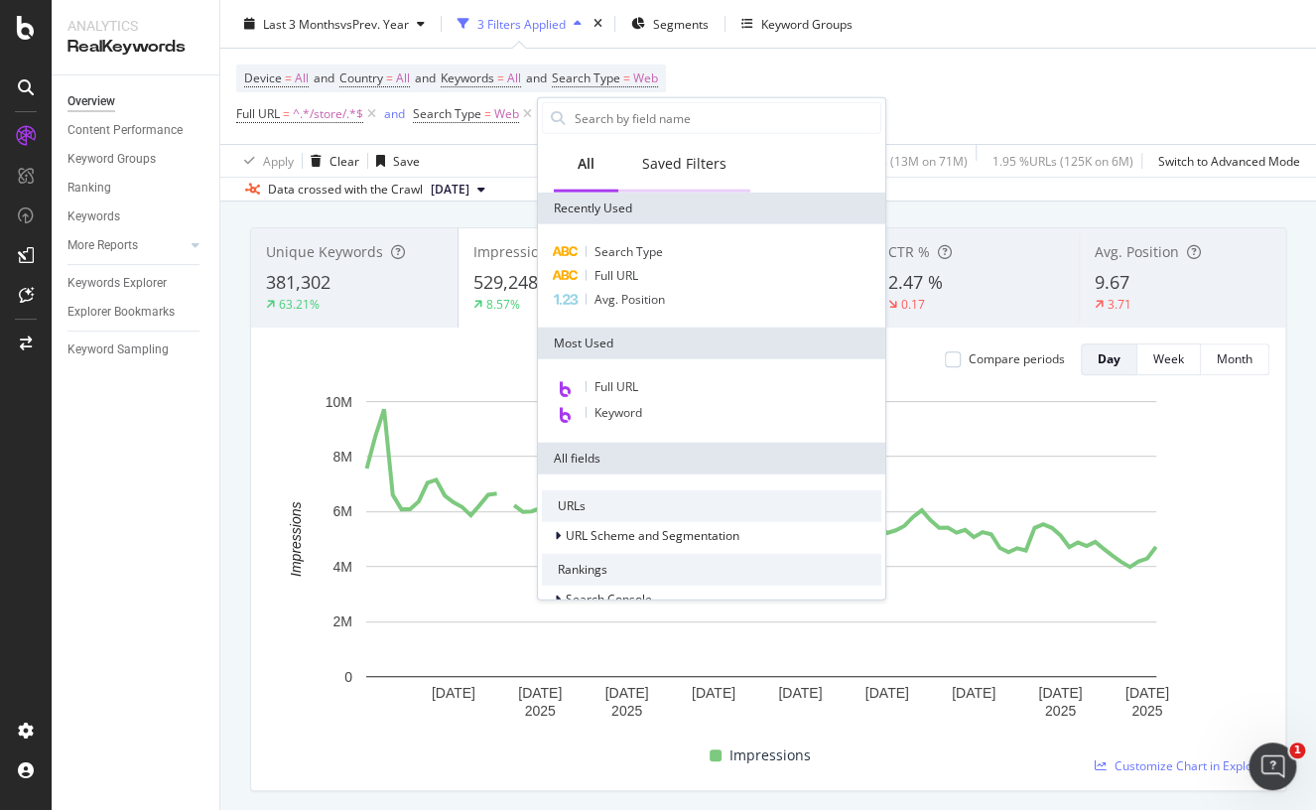
click at [659, 165] on div "Saved Filters" at bounding box center [684, 164] width 84 height 20
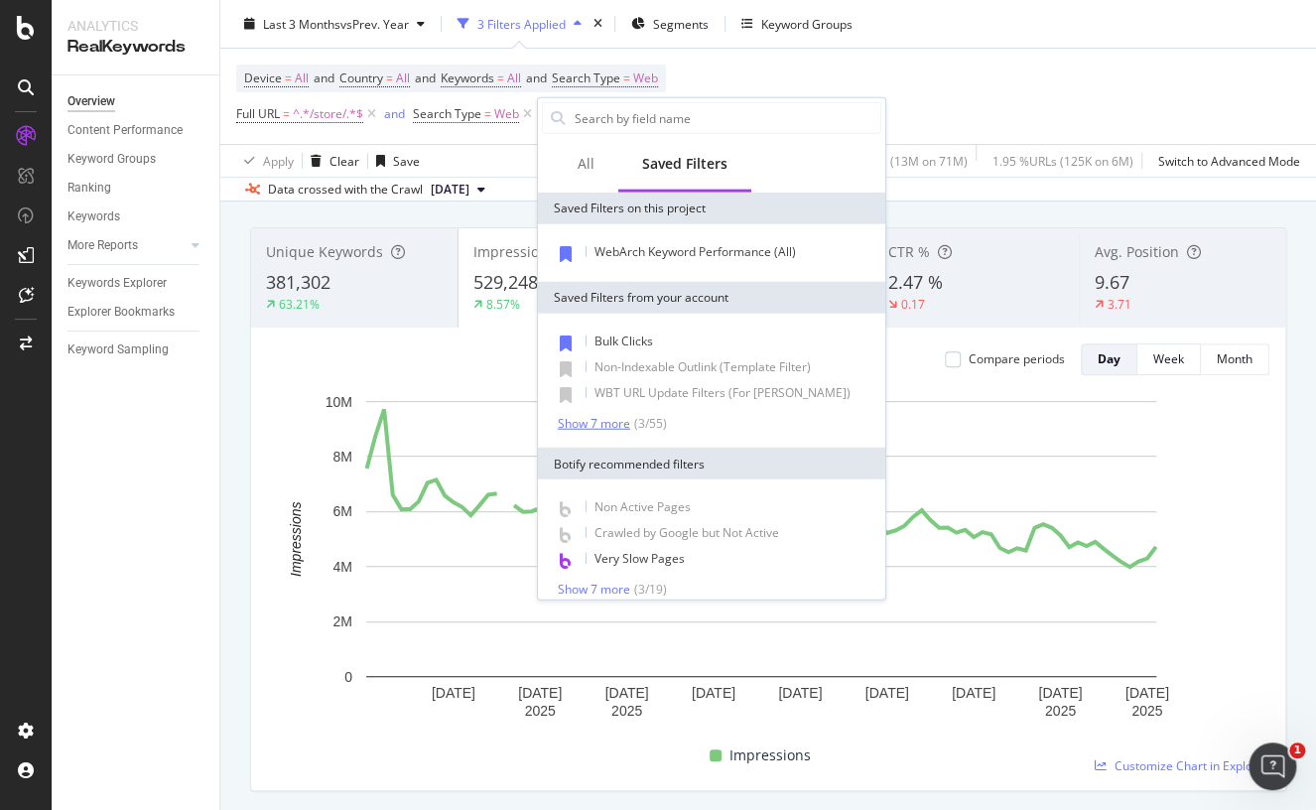
click at [608, 429] on div "Show 7 more" at bounding box center [594, 423] width 72 height 14
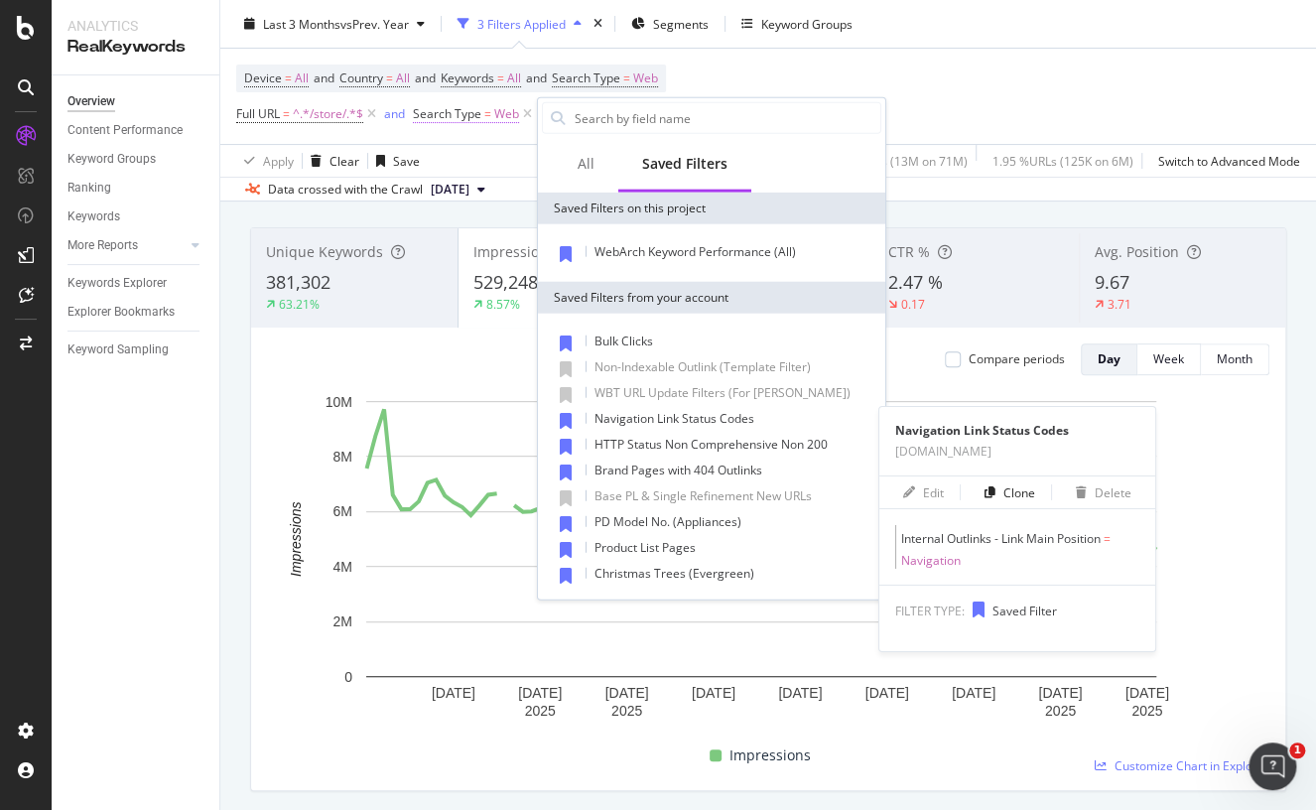
drag, startPoint x: 604, startPoint y: 420, endPoint x: 653, endPoint y: 109, distance: 314.3
click at [603, 420] on span "Navigation Link Status Codes" at bounding box center [674, 418] width 160 height 17
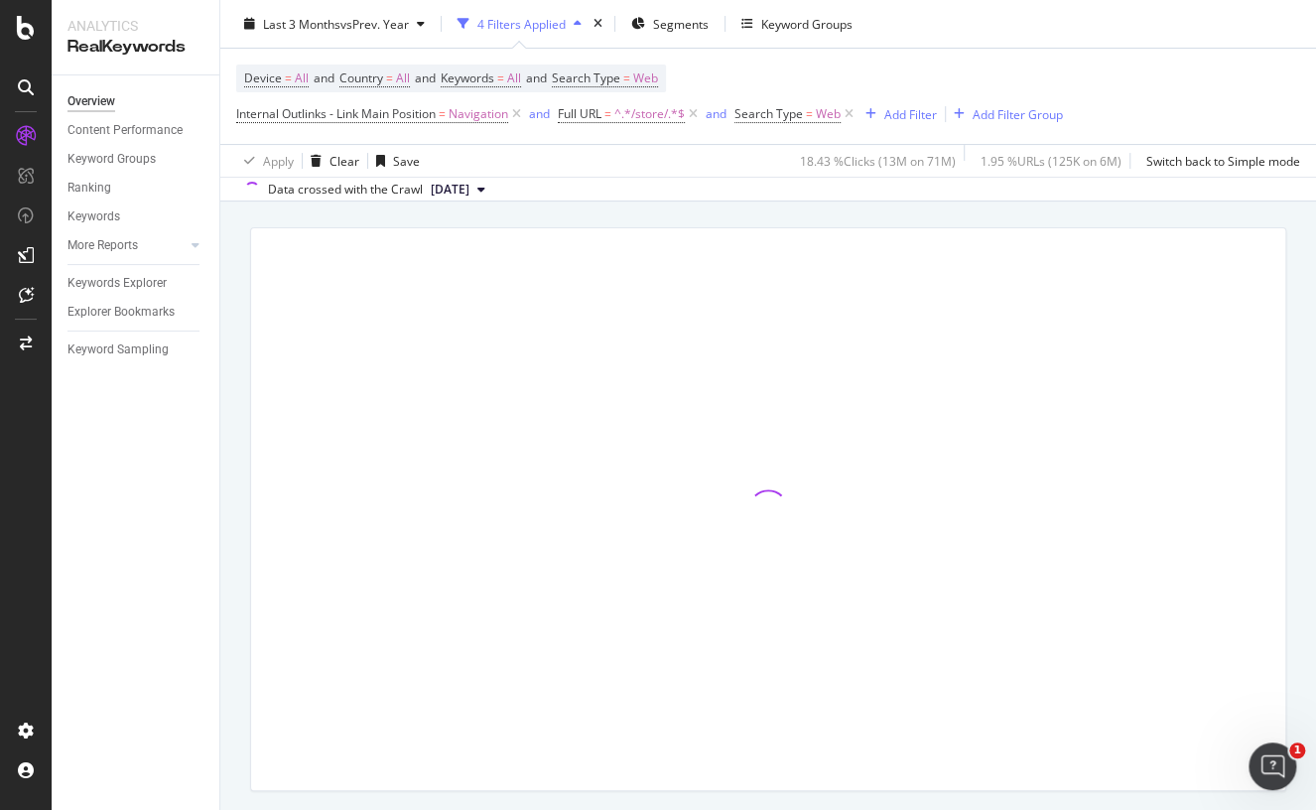
click at [522, 110] on icon at bounding box center [516, 114] width 17 height 20
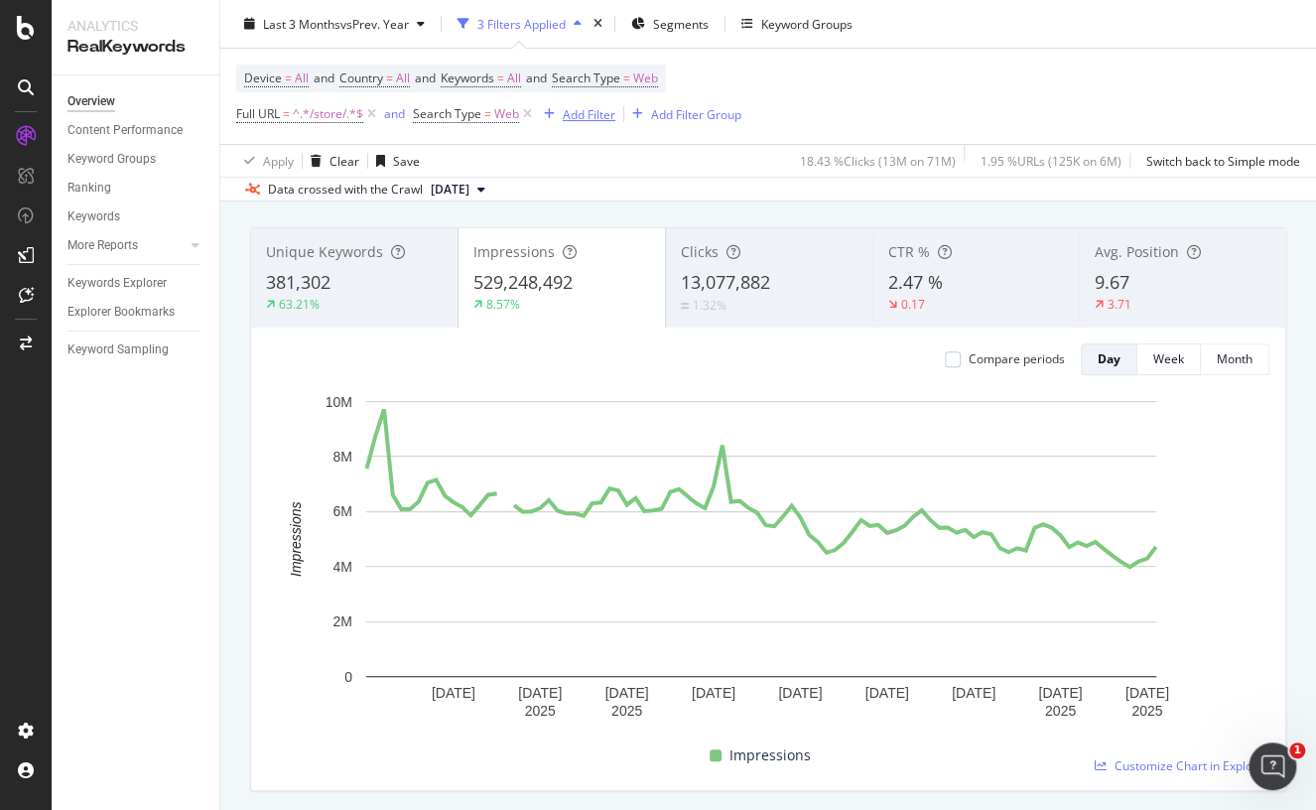
click at [580, 112] on div "Add Filter" at bounding box center [589, 113] width 53 height 17
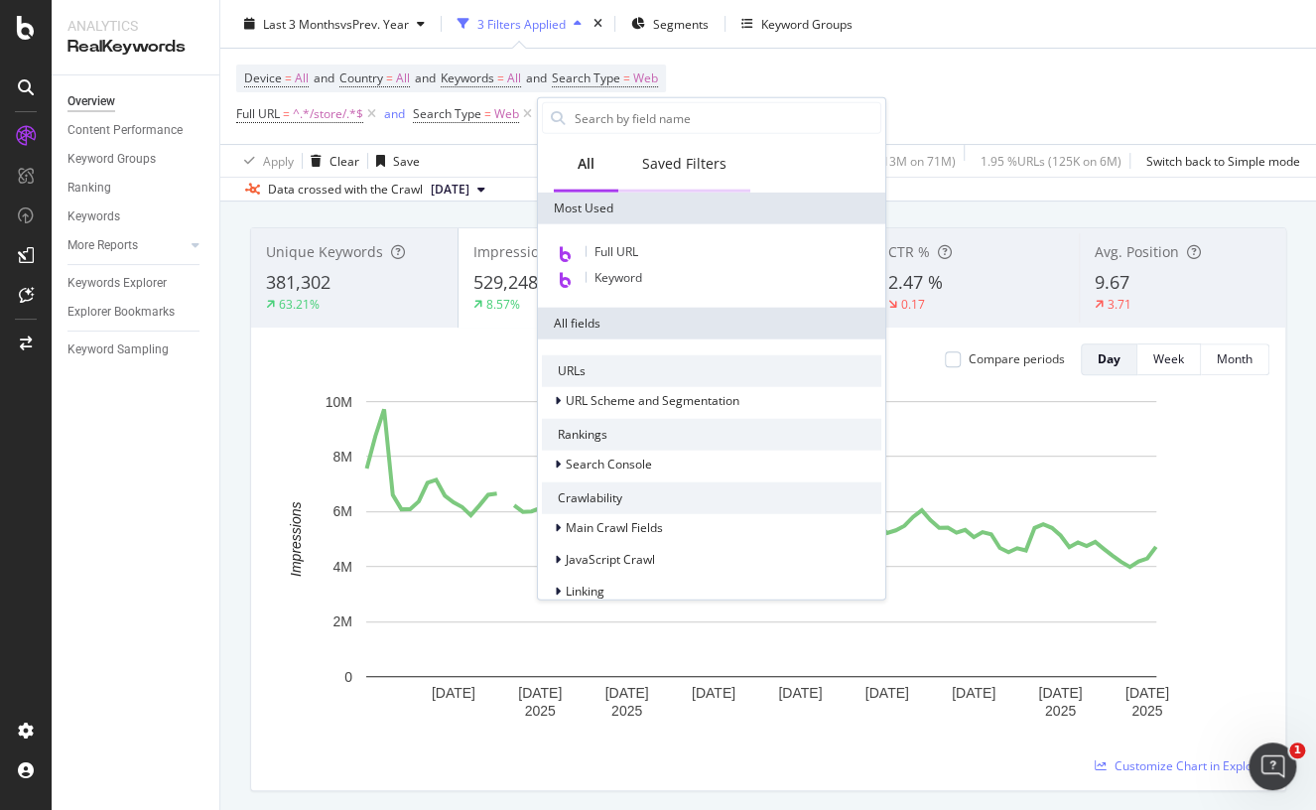
click at [695, 167] on div "Saved Filters" at bounding box center [684, 164] width 84 height 20
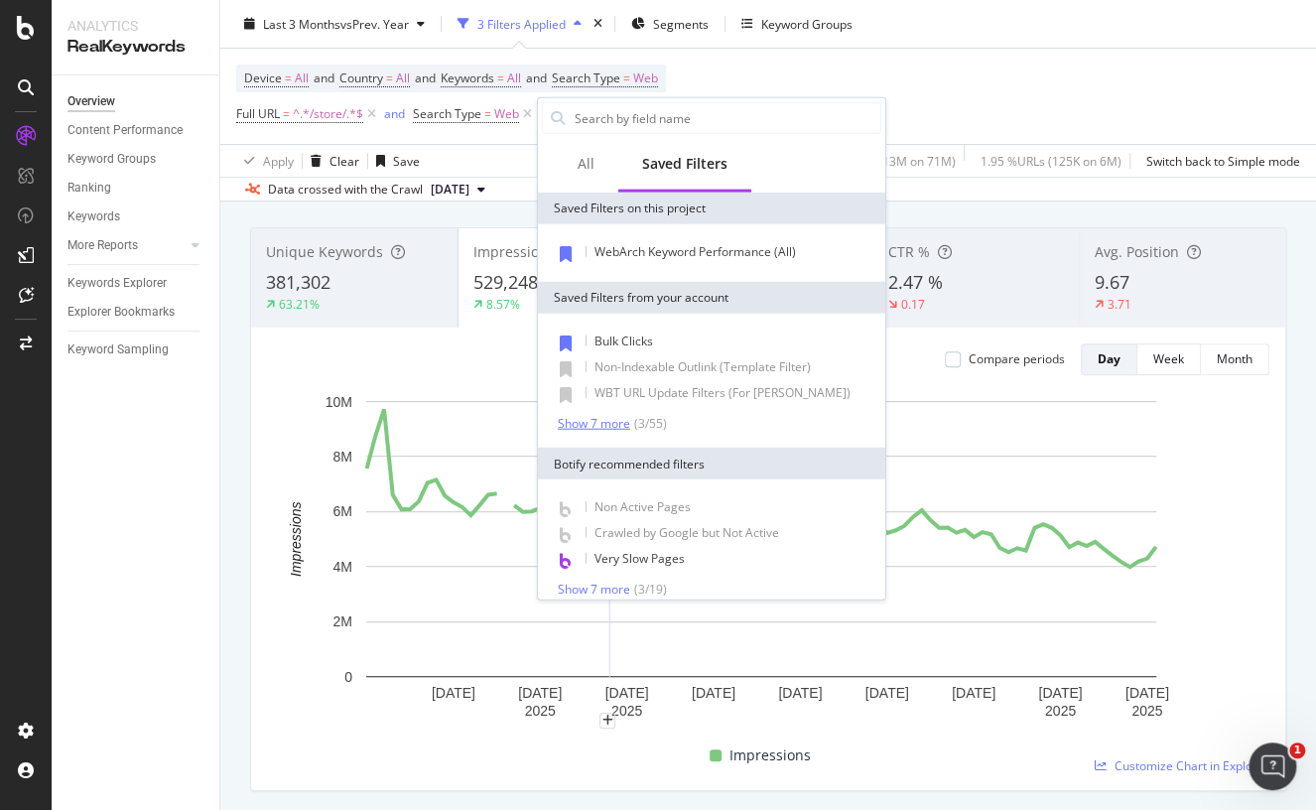
click at [615, 418] on div "Show 7 more" at bounding box center [594, 423] width 72 height 14
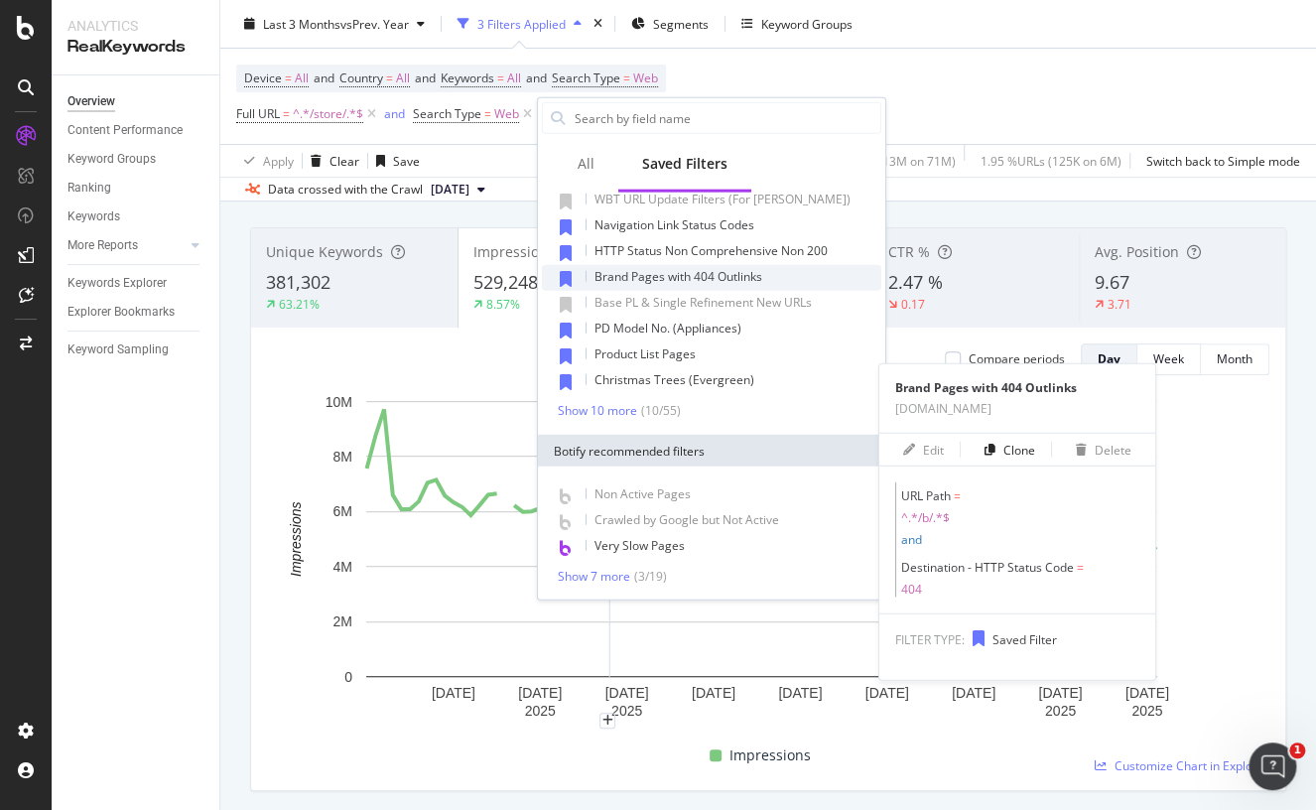
scroll to position [94, 0]
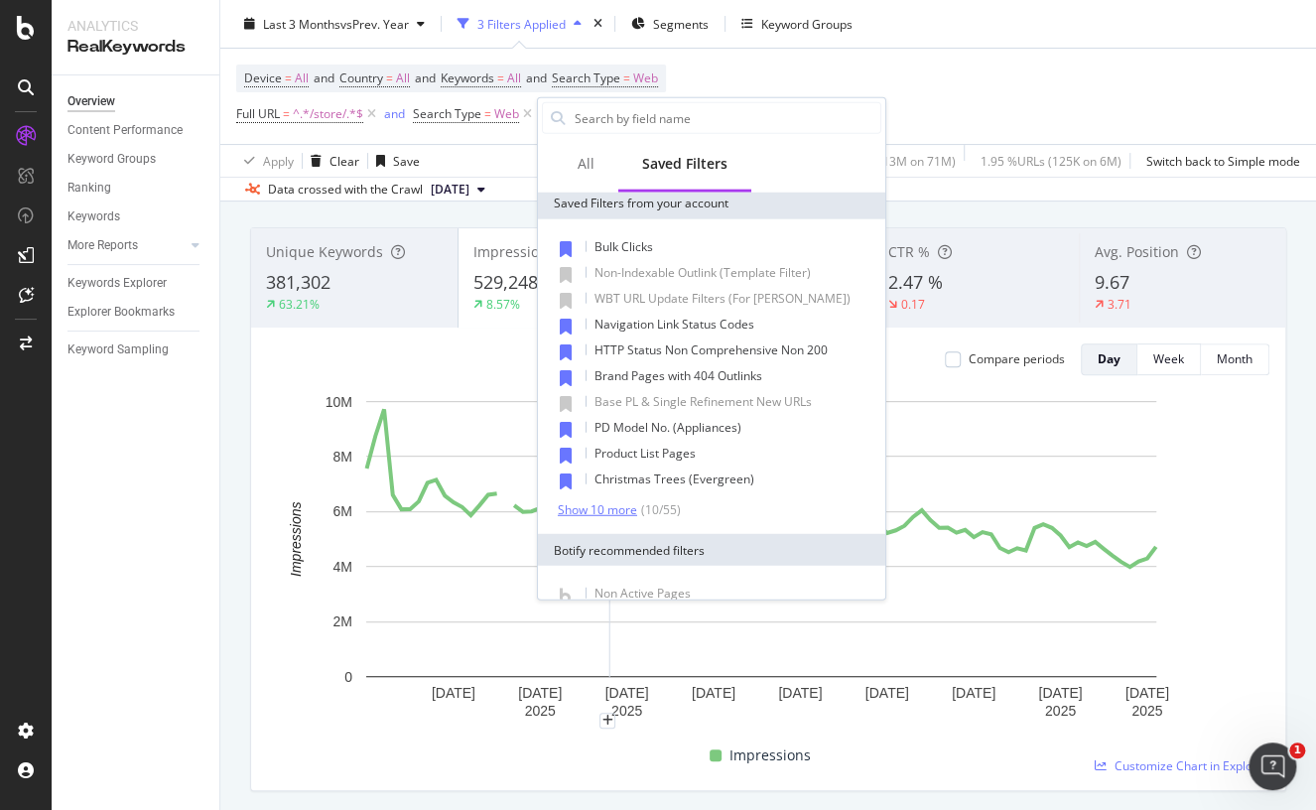
click at [607, 506] on div "Show 10 more" at bounding box center [597, 509] width 79 height 14
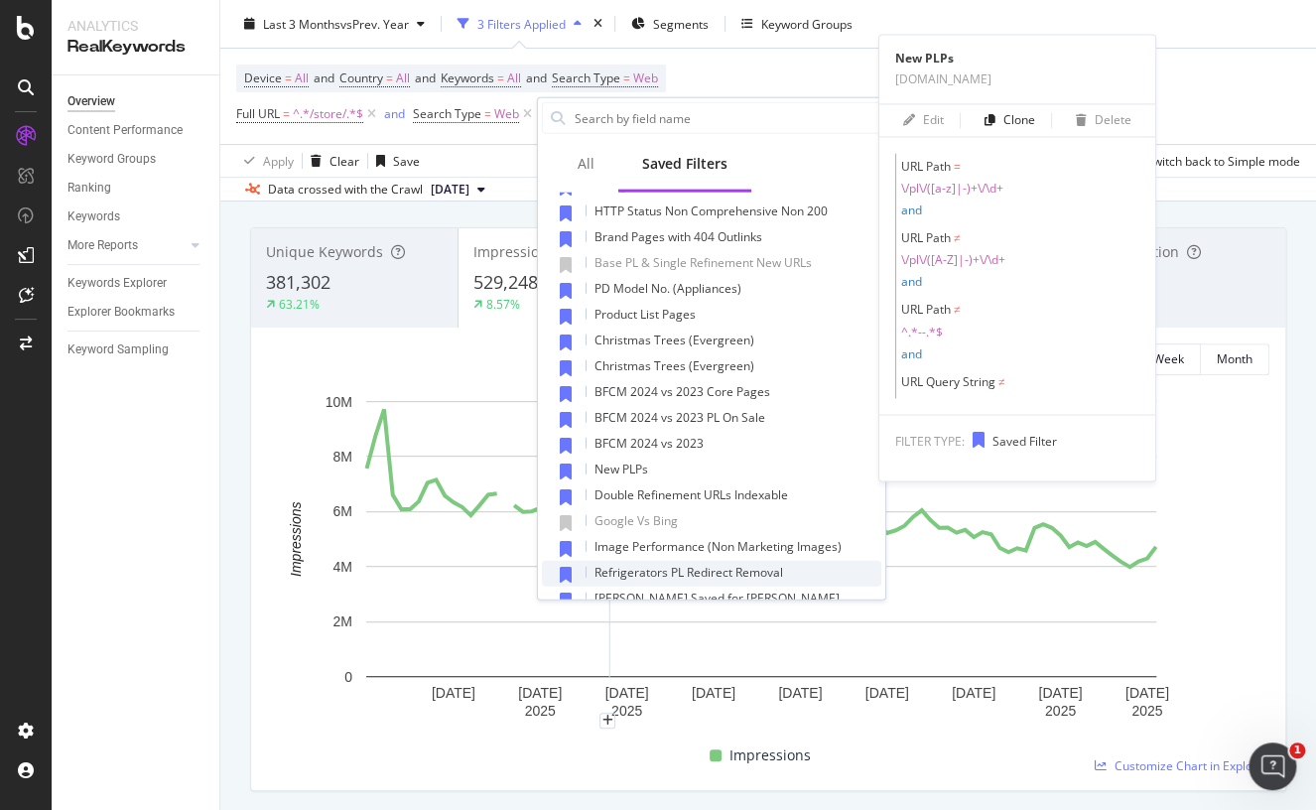
scroll to position [332, 0]
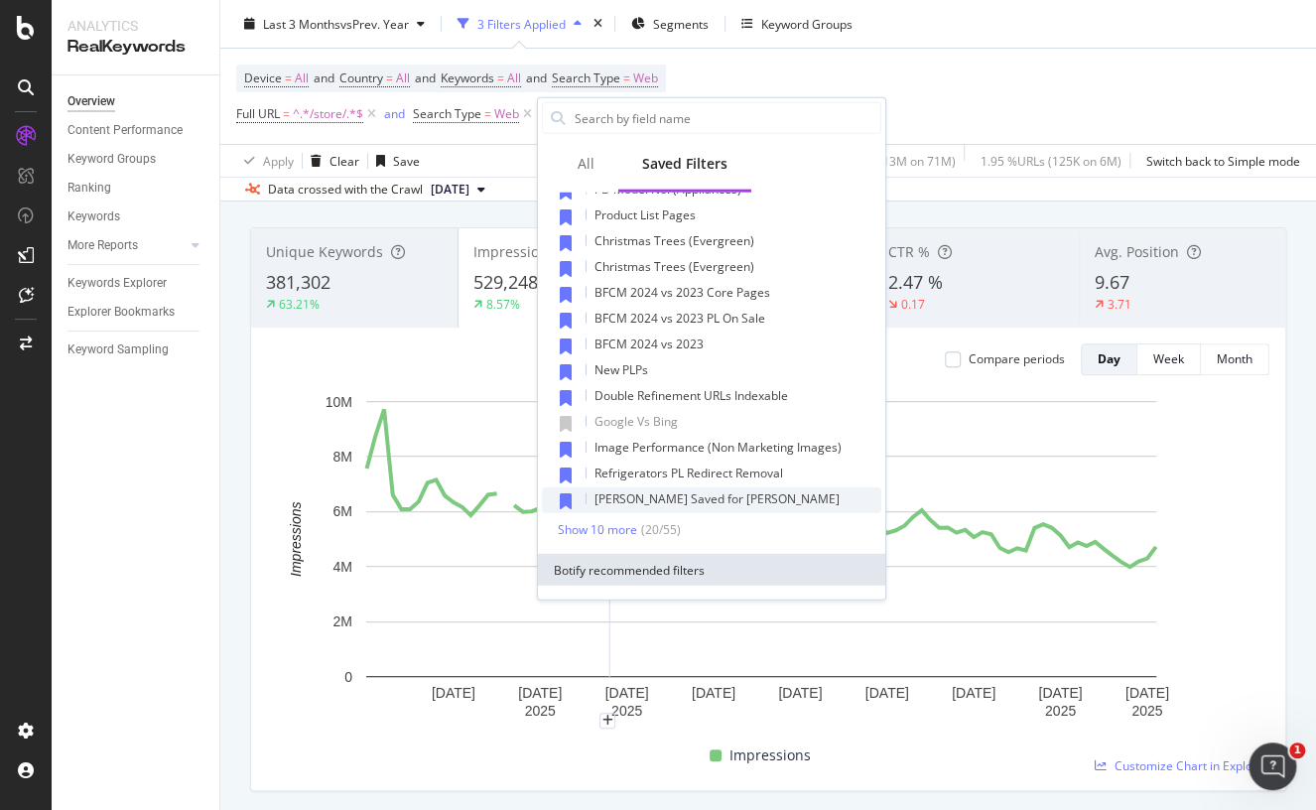
drag, startPoint x: 608, startPoint y: 526, endPoint x: 711, endPoint y: 497, distance: 107.1
click at [608, 525] on div "Show 10 more" at bounding box center [597, 529] width 79 height 14
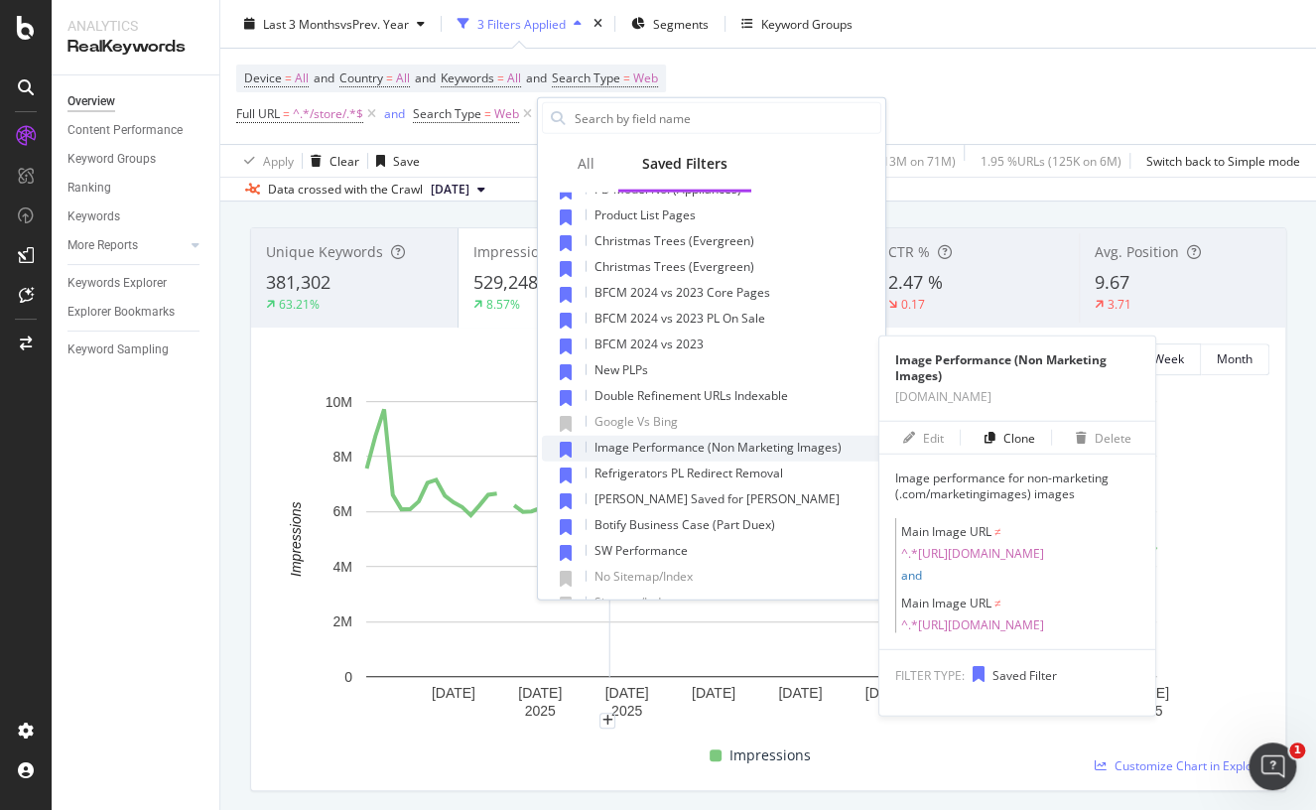
scroll to position [432, 0]
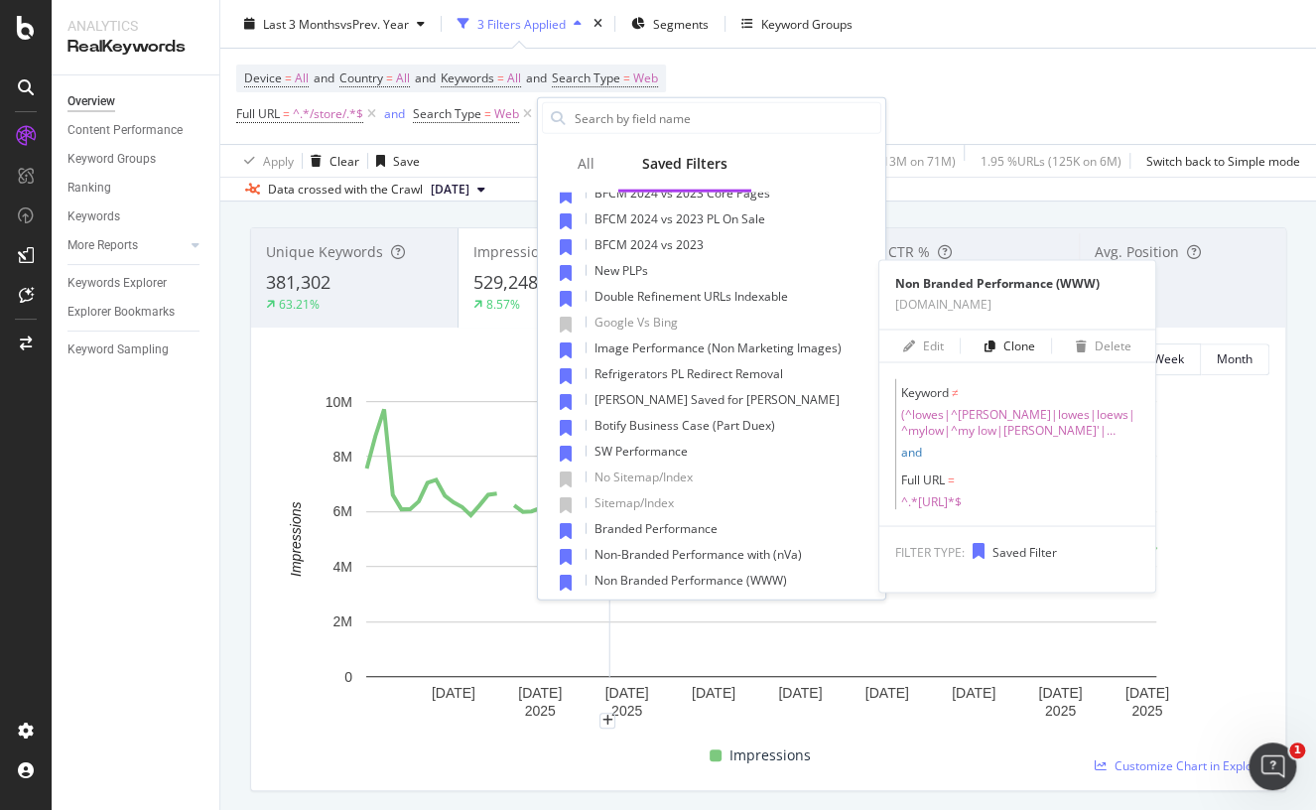
drag, startPoint x: 679, startPoint y: 571, endPoint x: 873, endPoint y: 199, distance: 419.0
click at [679, 572] on span "Non Branded Performance (WWW)" at bounding box center [690, 580] width 192 height 17
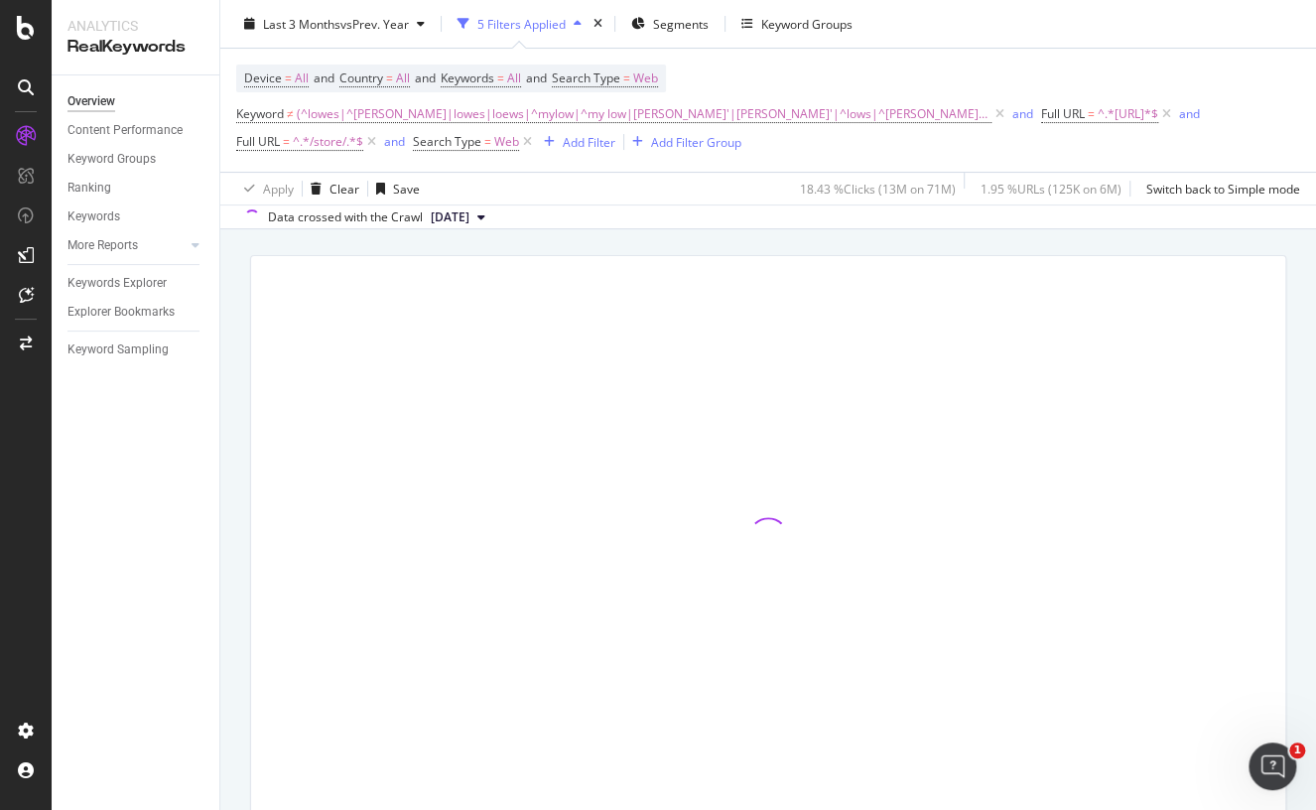
scroll to position [127, 0]
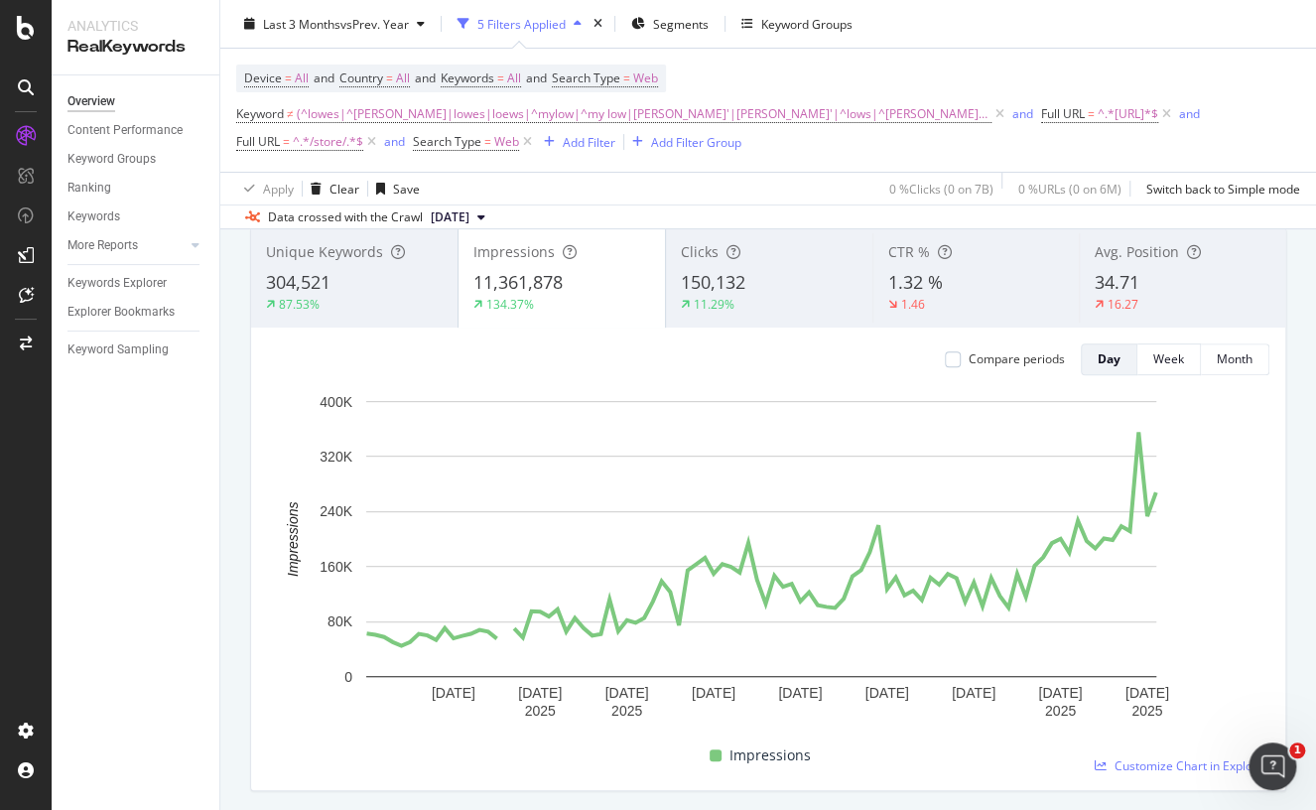
click at [759, 281] on div "150,132" at bounding box center [769, 283] width 177 height 26
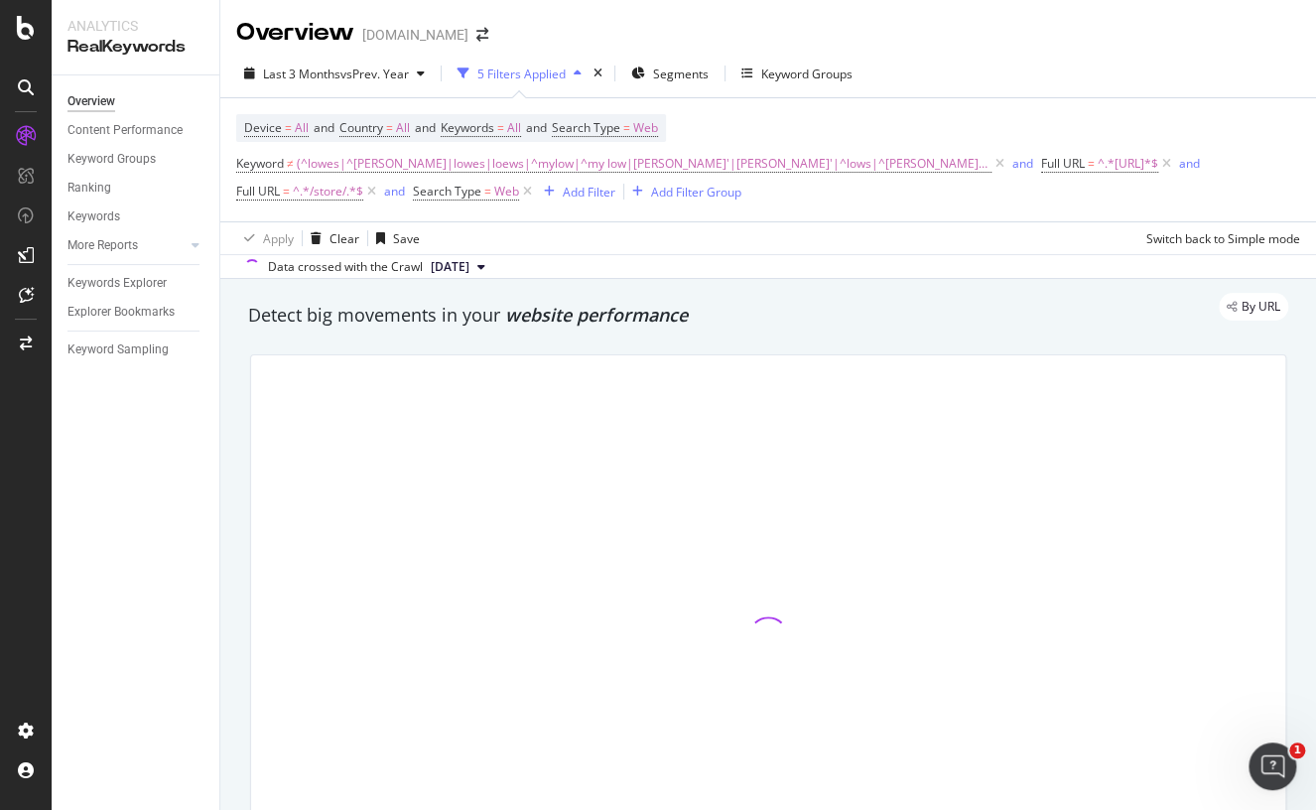
drag, startPoint x: 986, startPoint y: 163, endPoint x: 1000, endPoint y: 169, distance: 15.1
click at [991, 163] on icon at bounding box center [999, 164] width 17 height 20
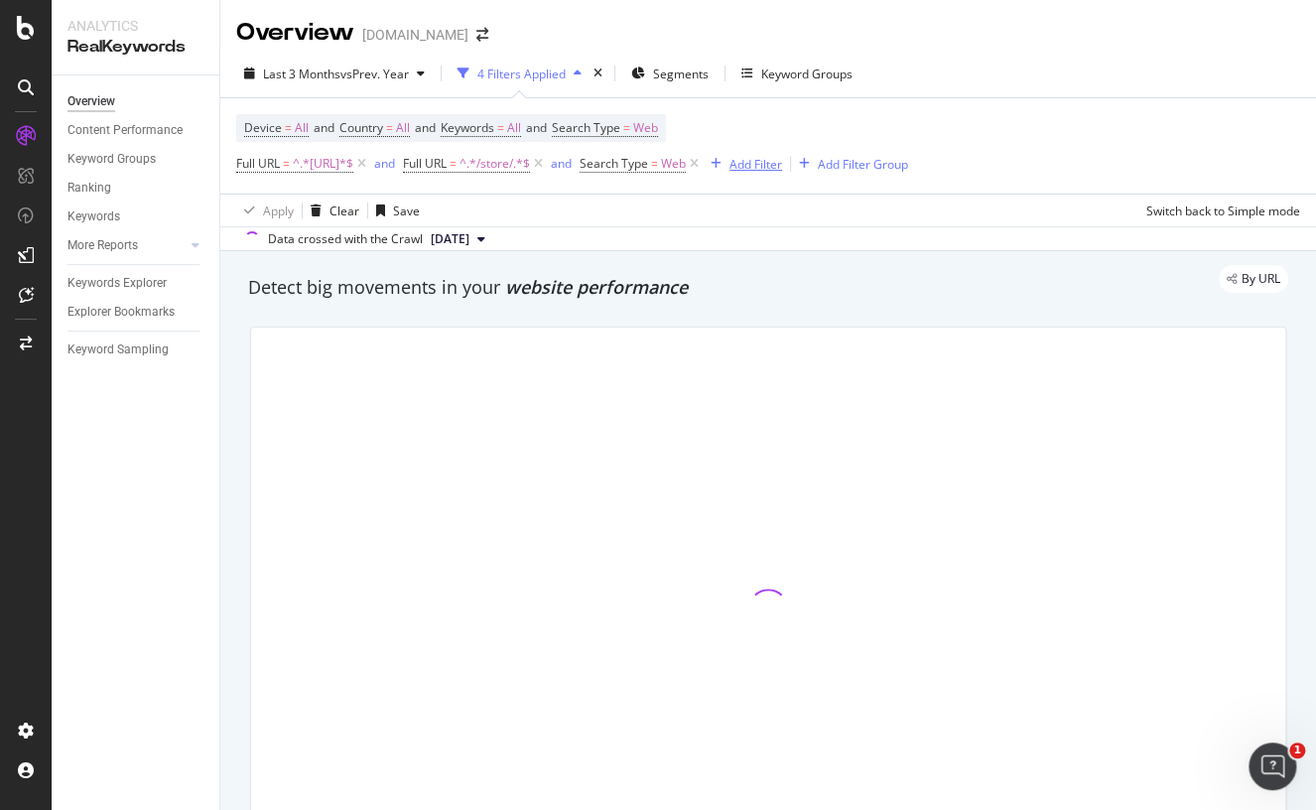
click at [782, 170] on div "Add Filter" at bounding box center [755, 164] width 53 height 17
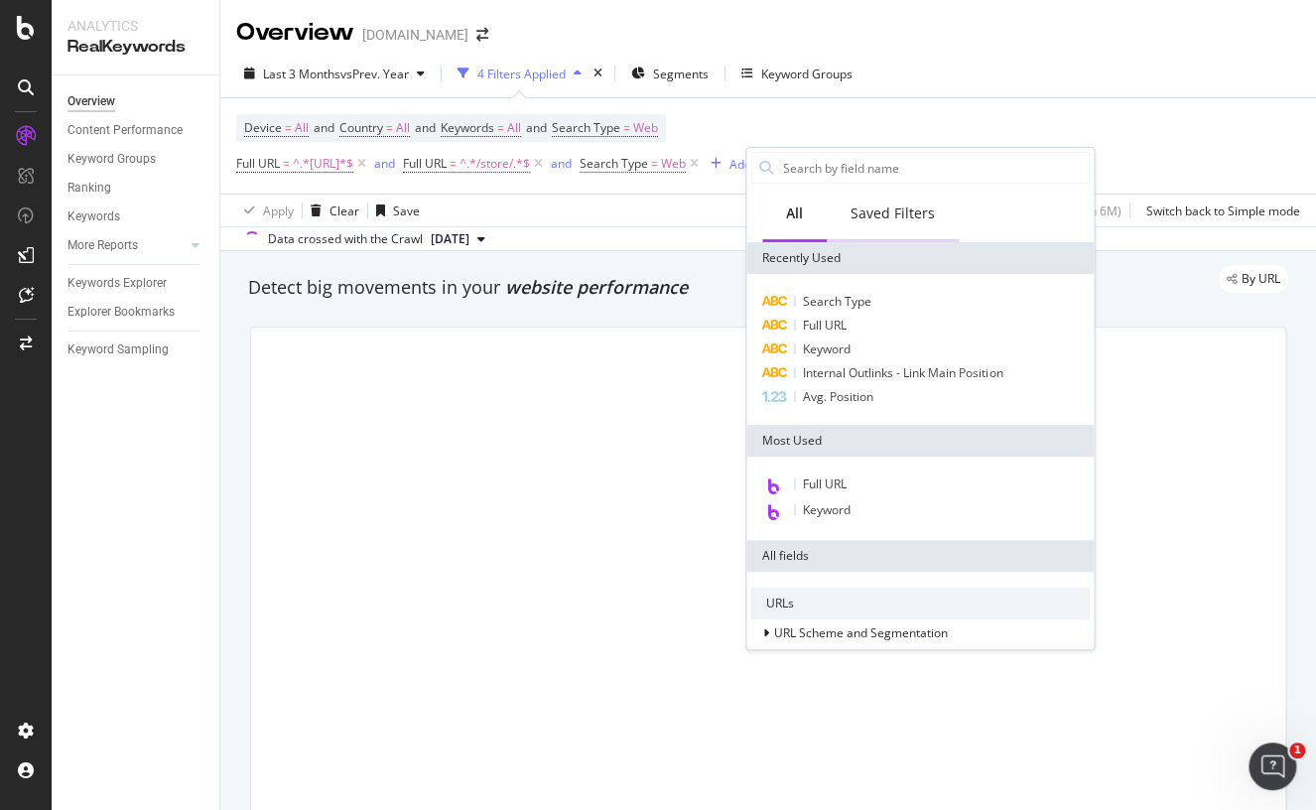
click at [891, 206] on div "Saved Filters" at bounding box center [892, 213] width 84 height 20
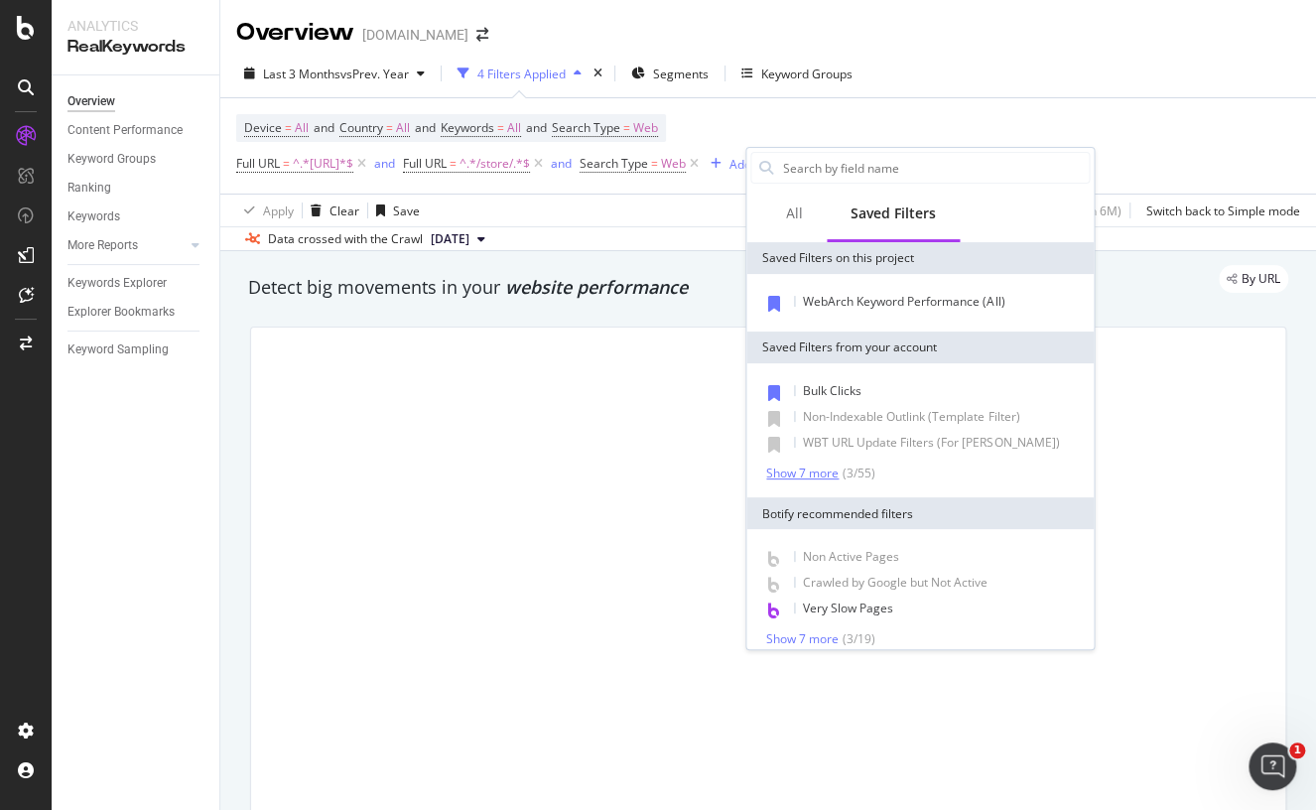
click at [813, 470] on div "Show 7 more" at bounding box center [802, 473] width 72 height 14
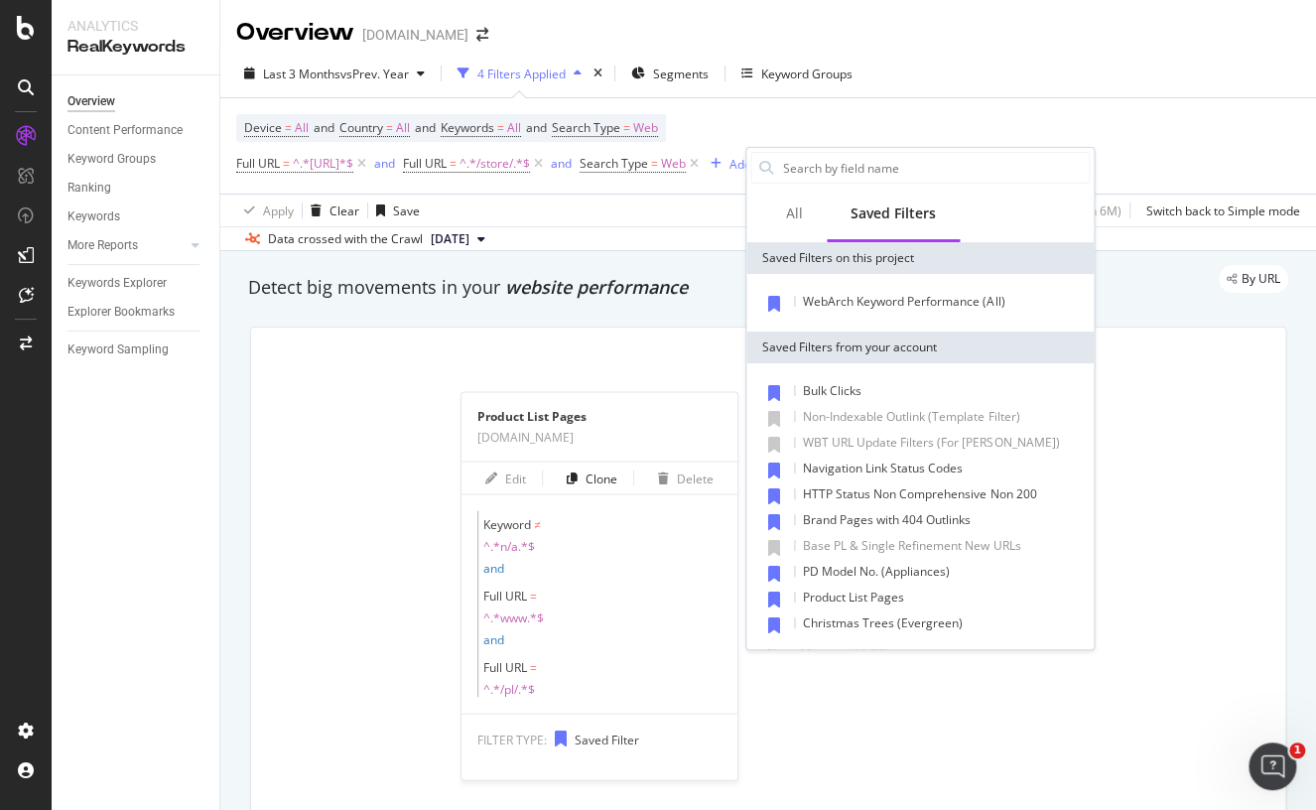
scroll to position [193, 0]
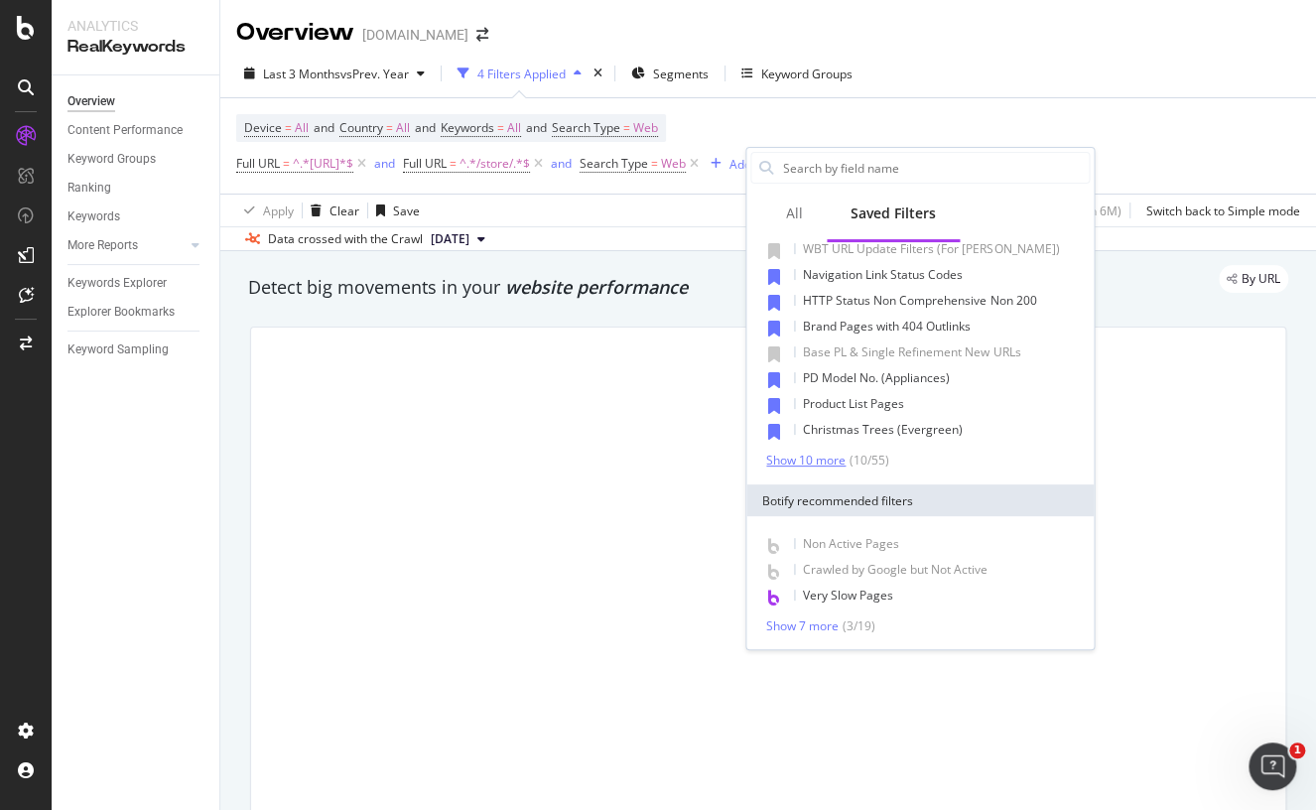
click at [824, 458] on div "Show 10 more" at bounding box center [805, 460] width 79 height 14
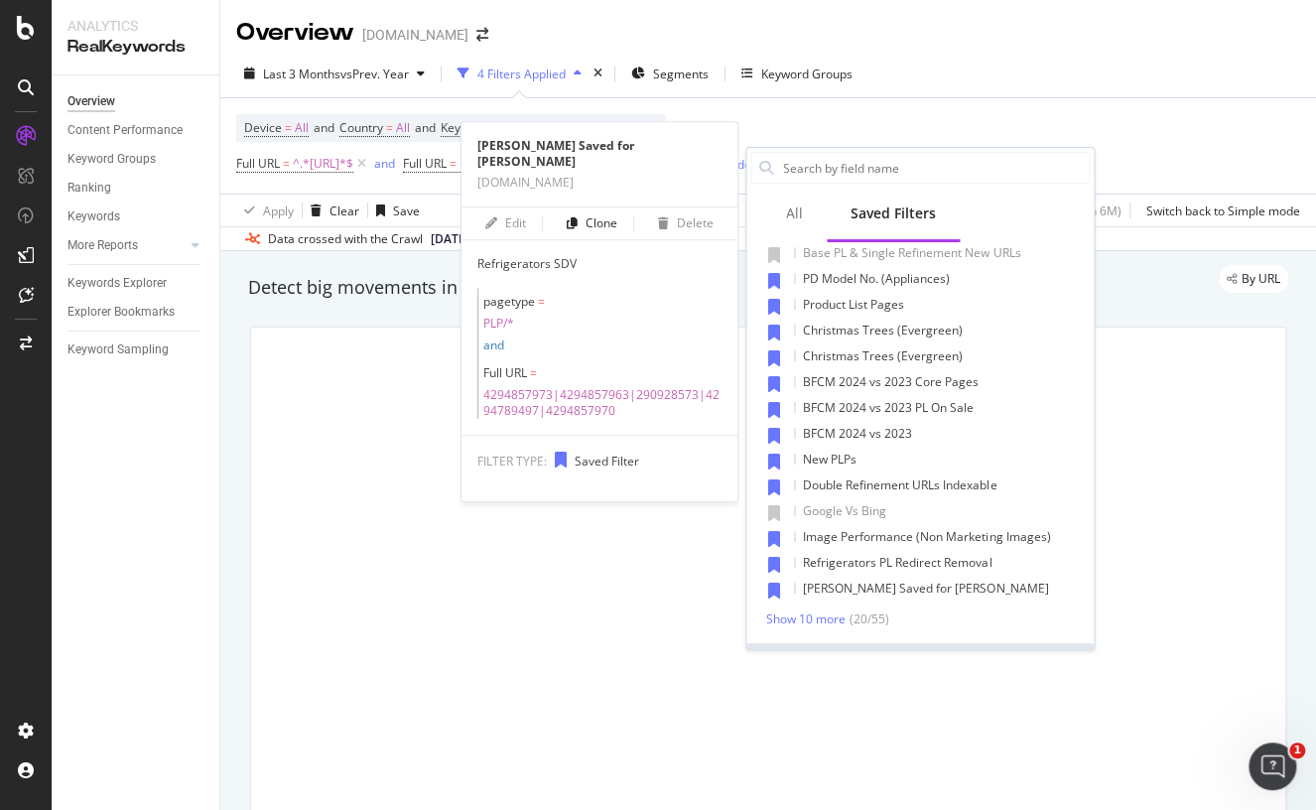
scroll to position [392, 0]
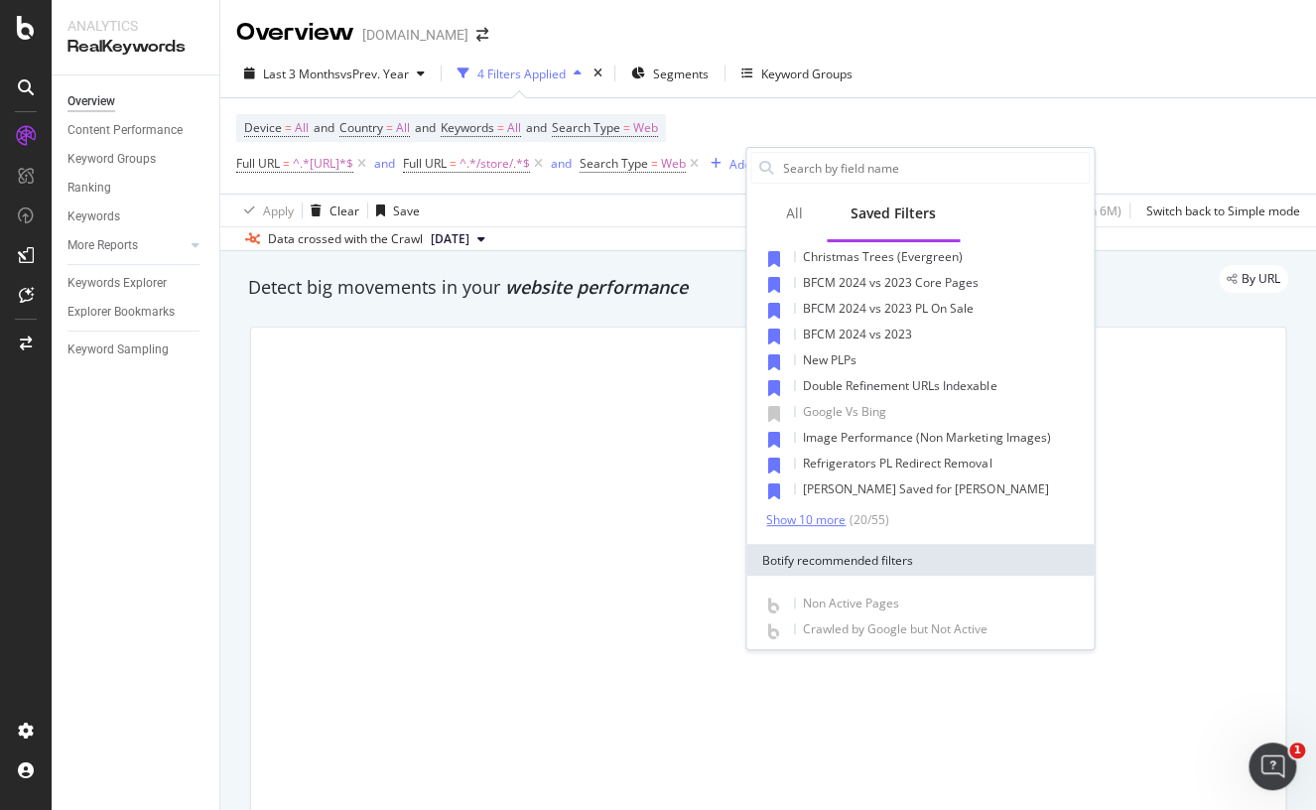
click at [832, 518] on div "Show 10 more" at bounding box center [805, 520] width 79 height 14
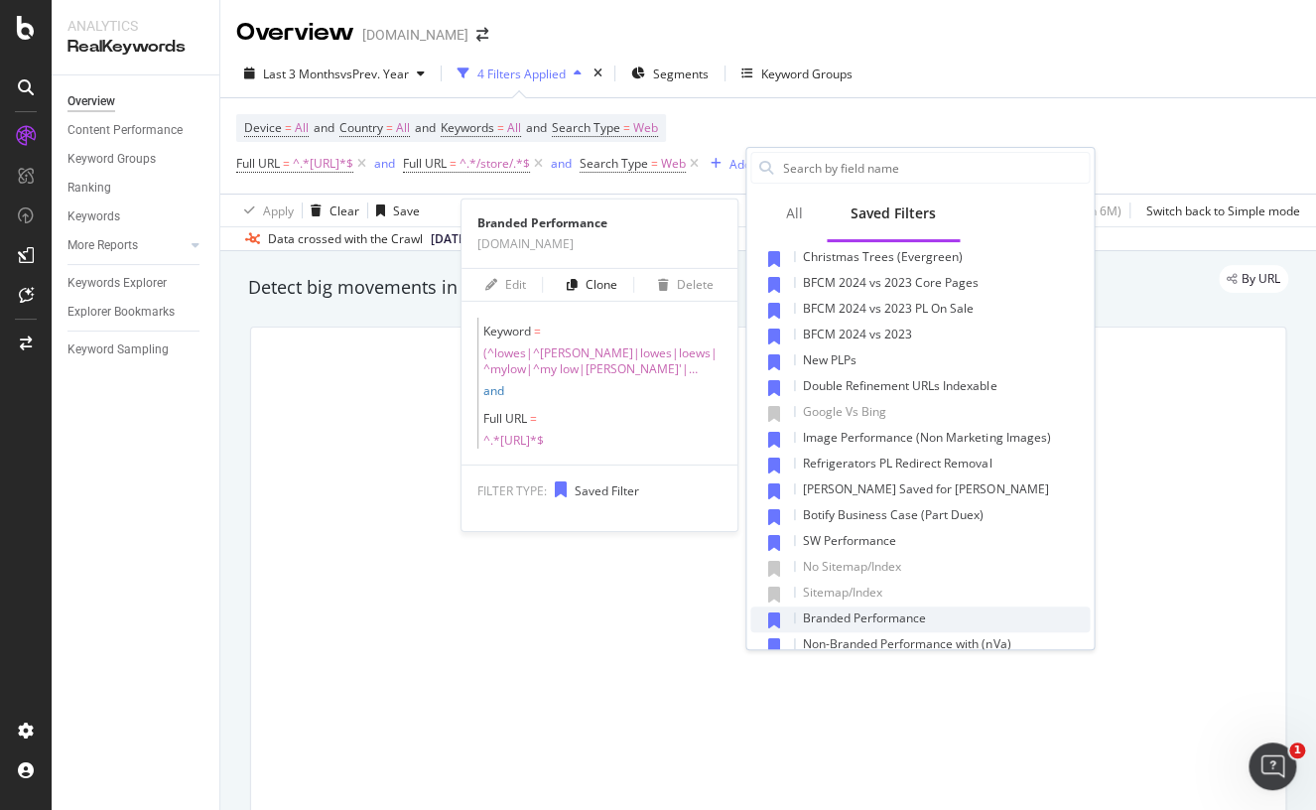
scroll to position [491, 0]
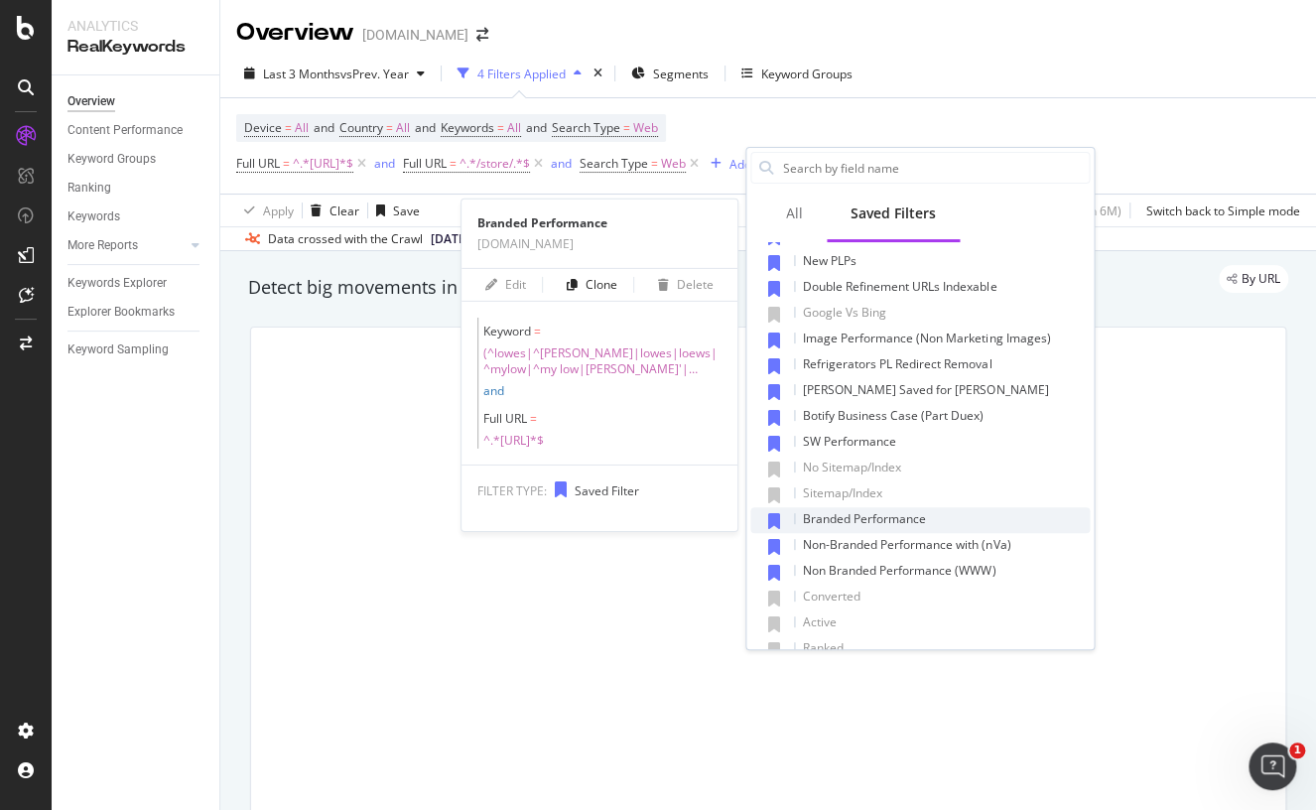
click at [909, 514] on span "Branded Performance" at bounding box center [864, 518] width 123 height 17
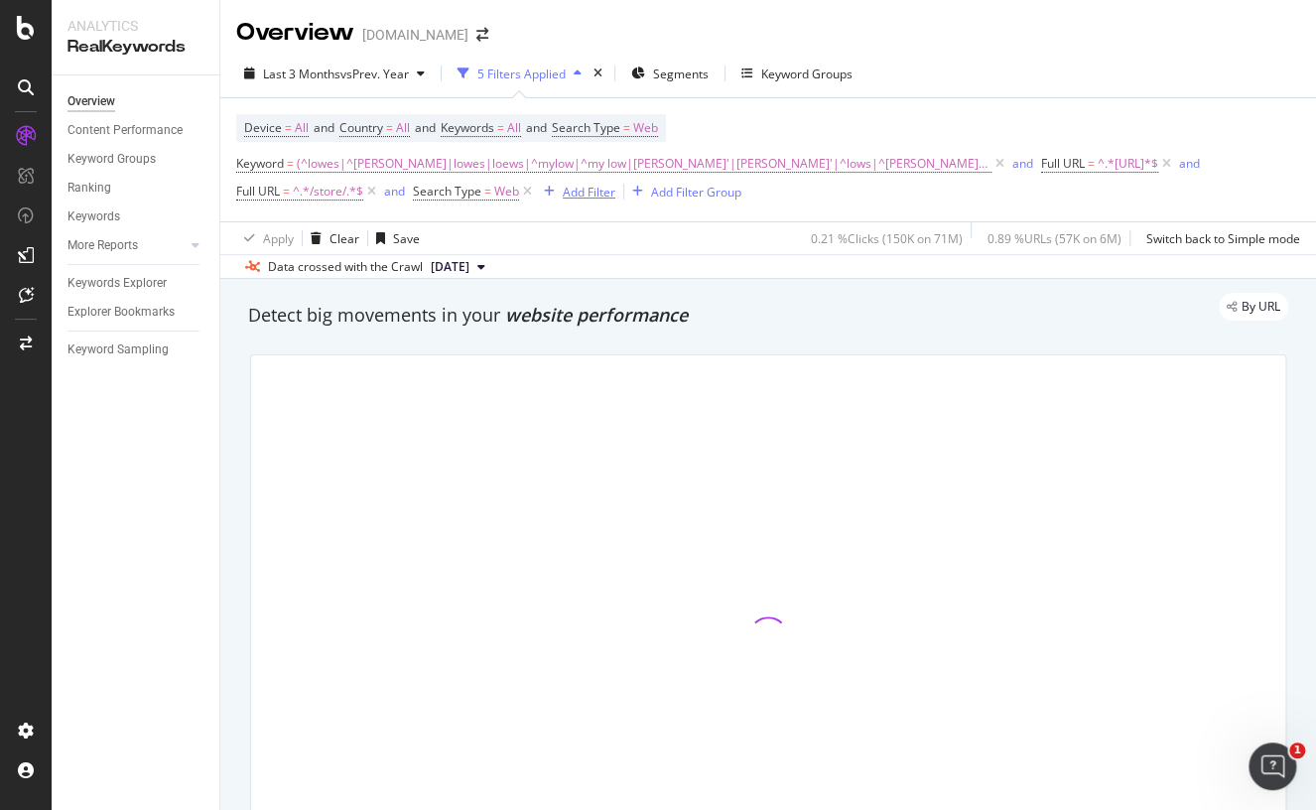
click at [563, 194] on div "Add Filter" at bounding box center [589, 192] width 53 height 17
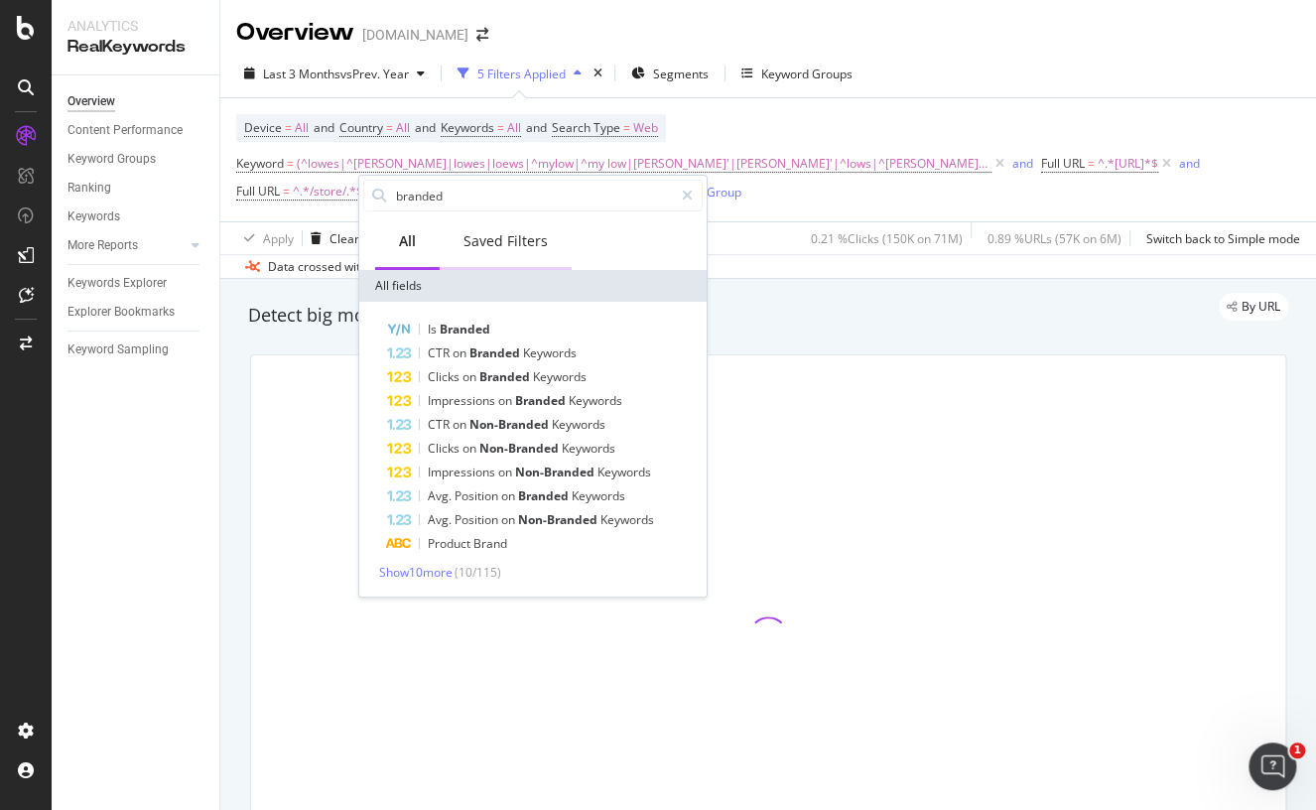
type input "branded"
click at [486, 239] on div "Saved Filters" at bounding box center [505, 241] width 84 height 20
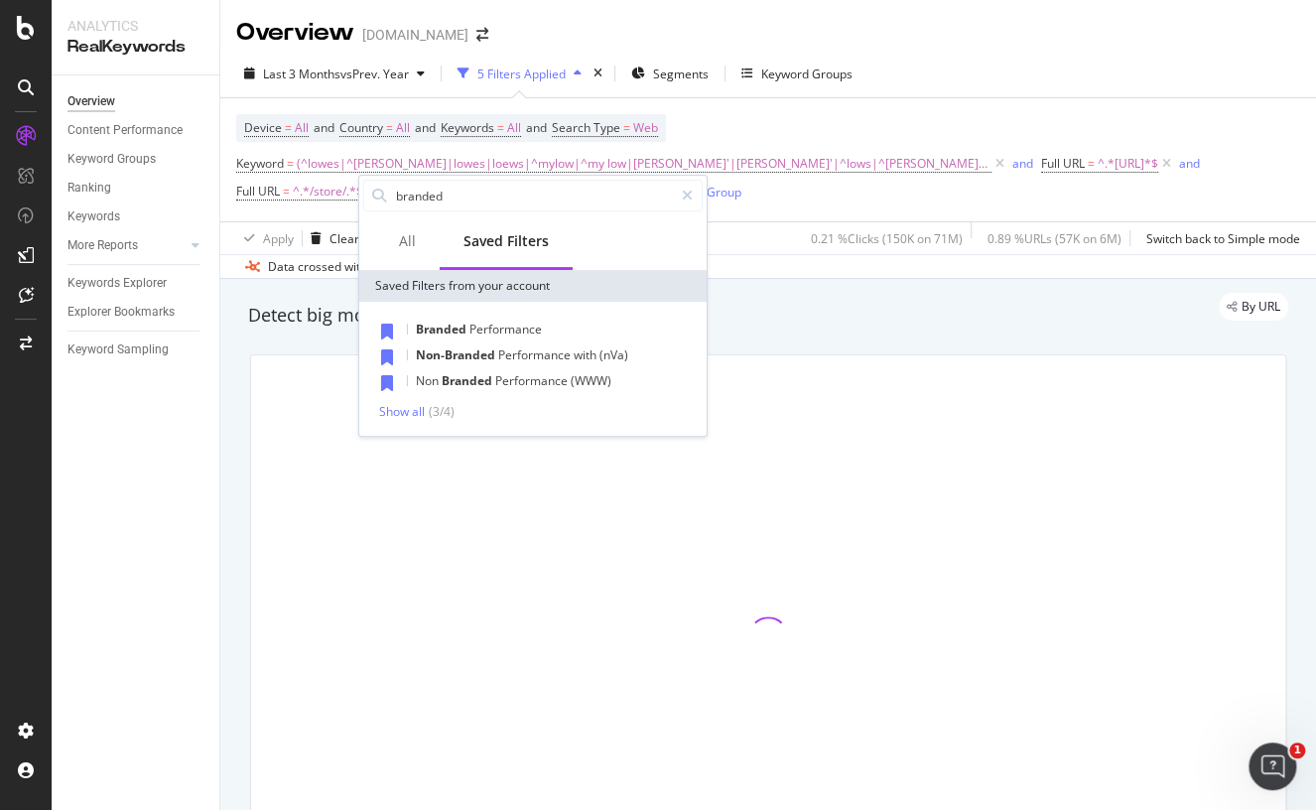
click at [909, 86] on div "Last 3 Months vs Prev. Year 5 Filters Applied Segments Keyword Groups" at bounding box center [767, 78] width 1095 height 40
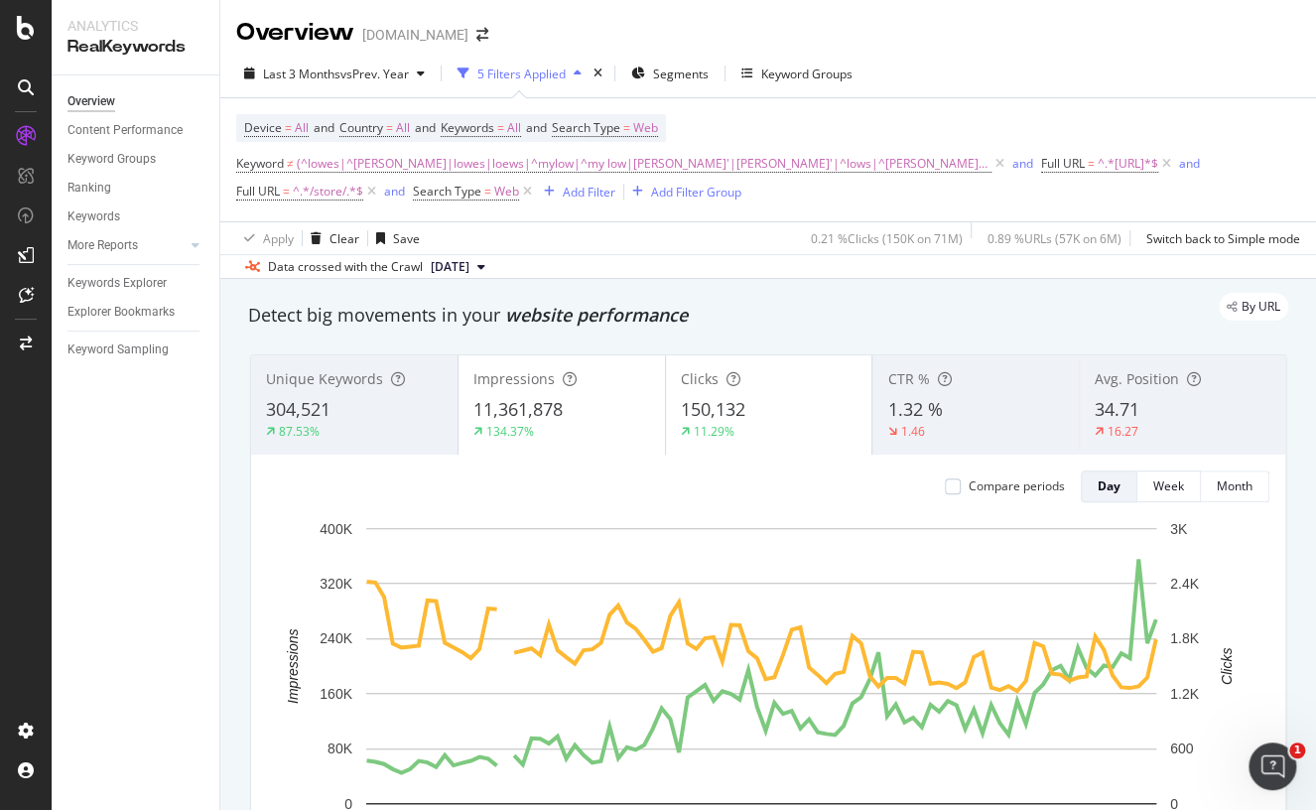
click at [898, 36] on div "Overview www.lowessecondary.com" at bounding box center [767, 25] width 1095 height 50
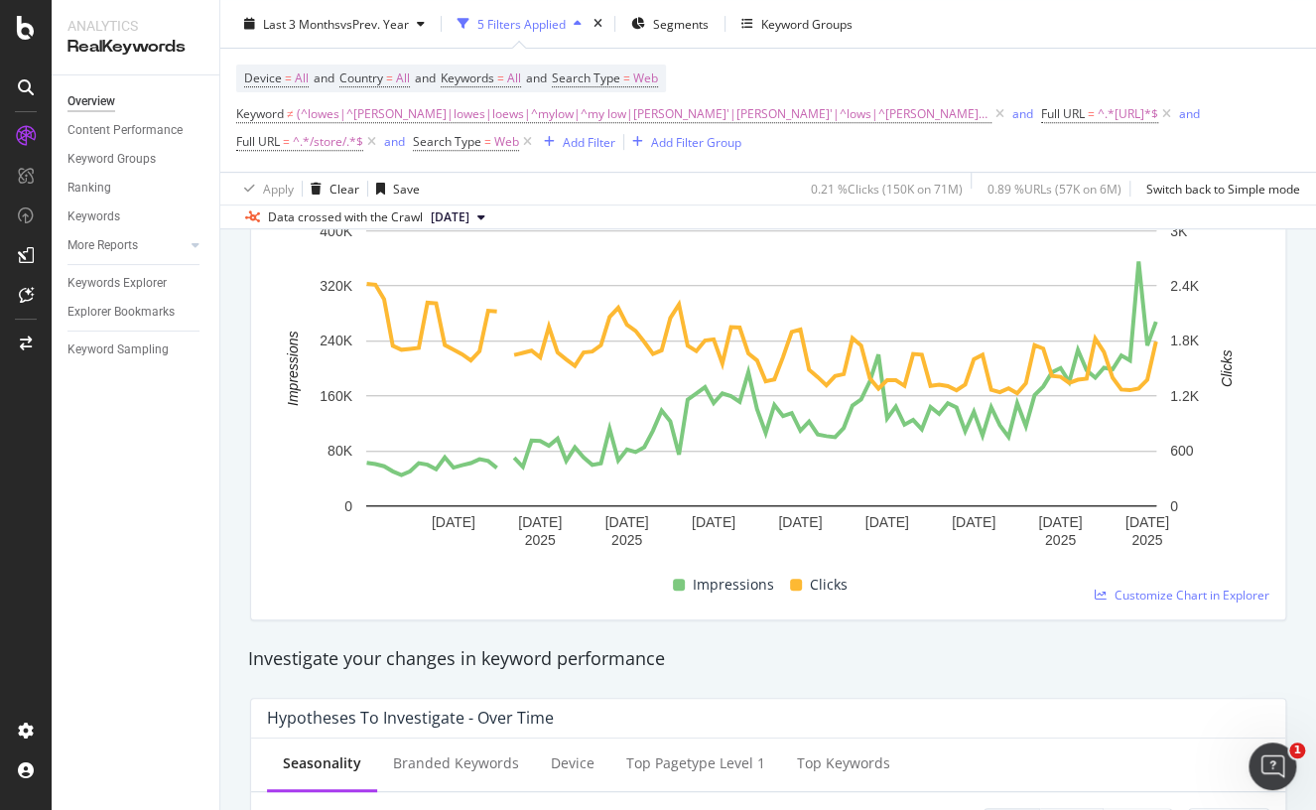
scroll to position [99, 0]
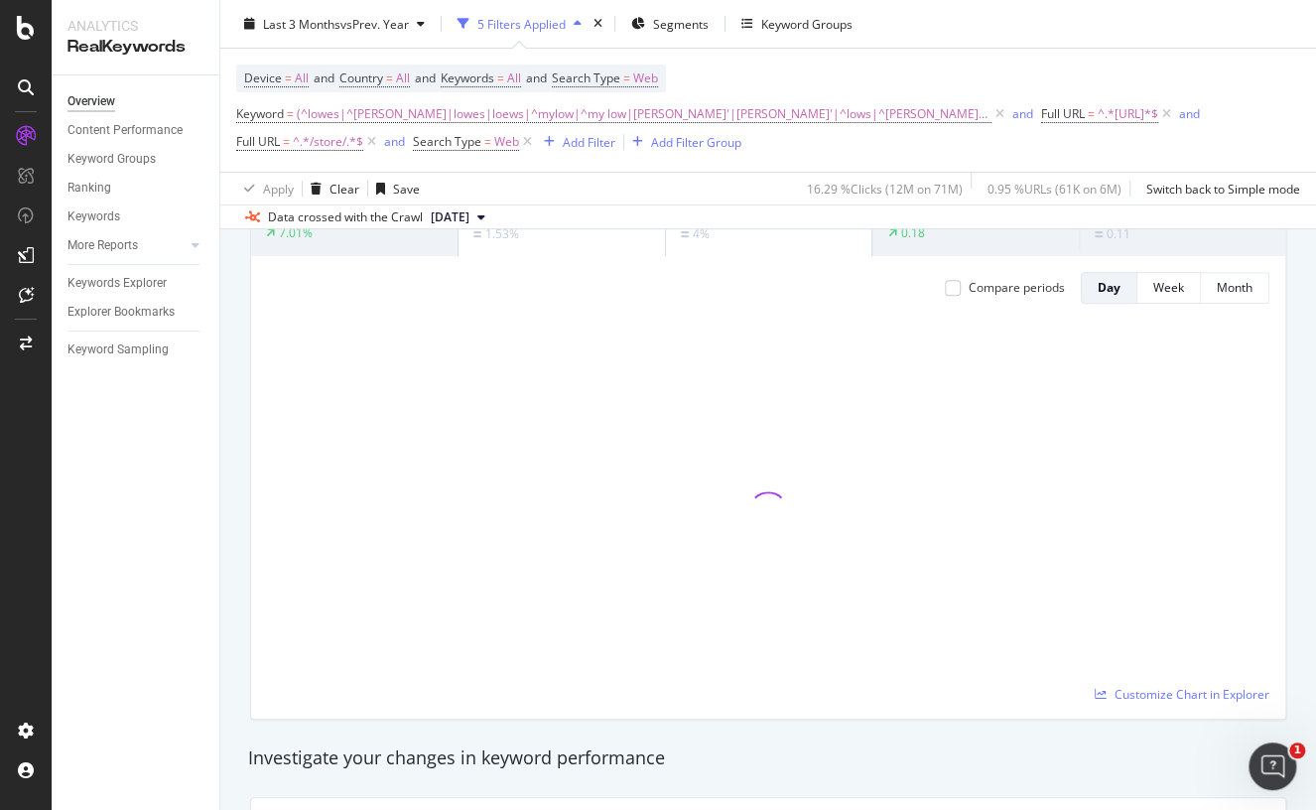
scroll to position [99, 0]
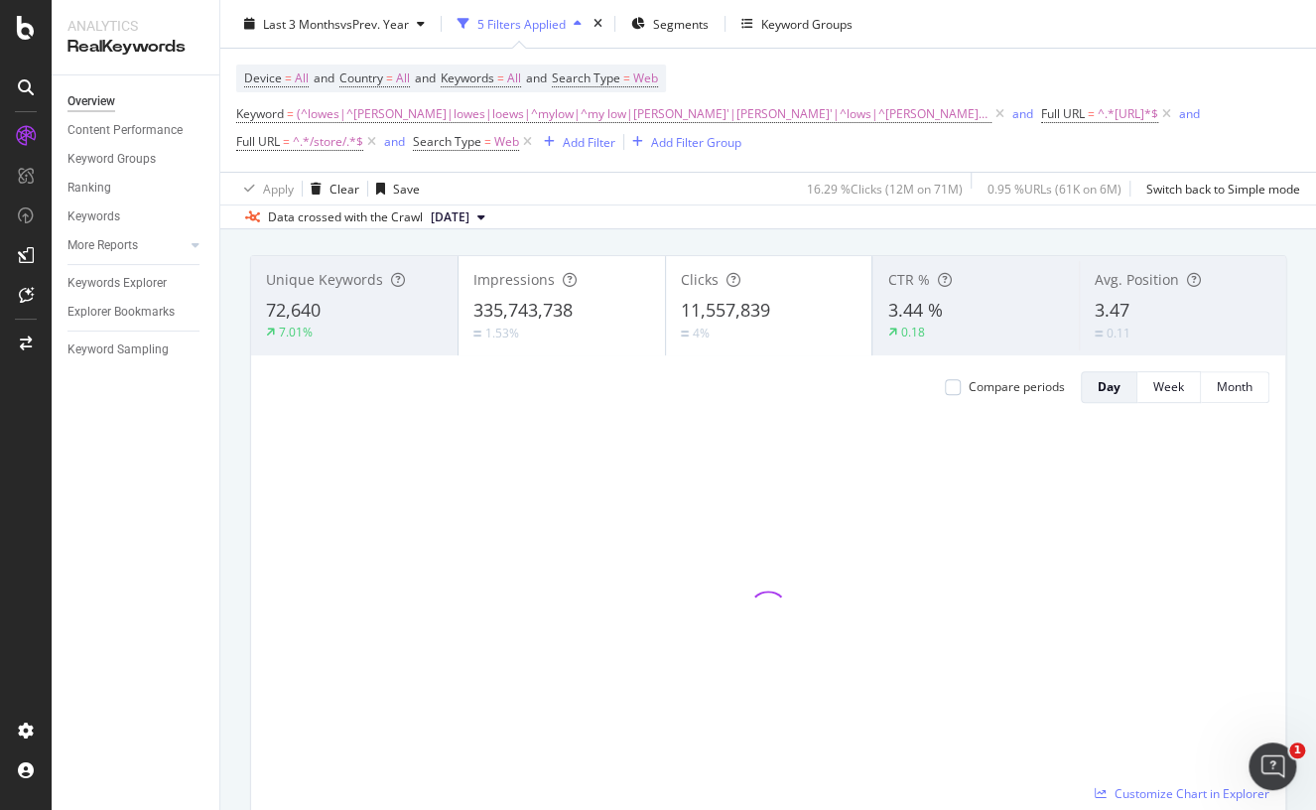
click at [330, 331] on div "7.01%" at bounding box center [354, 332] width 177 height 18
